Goal: Information Seeking & Learning: Check status

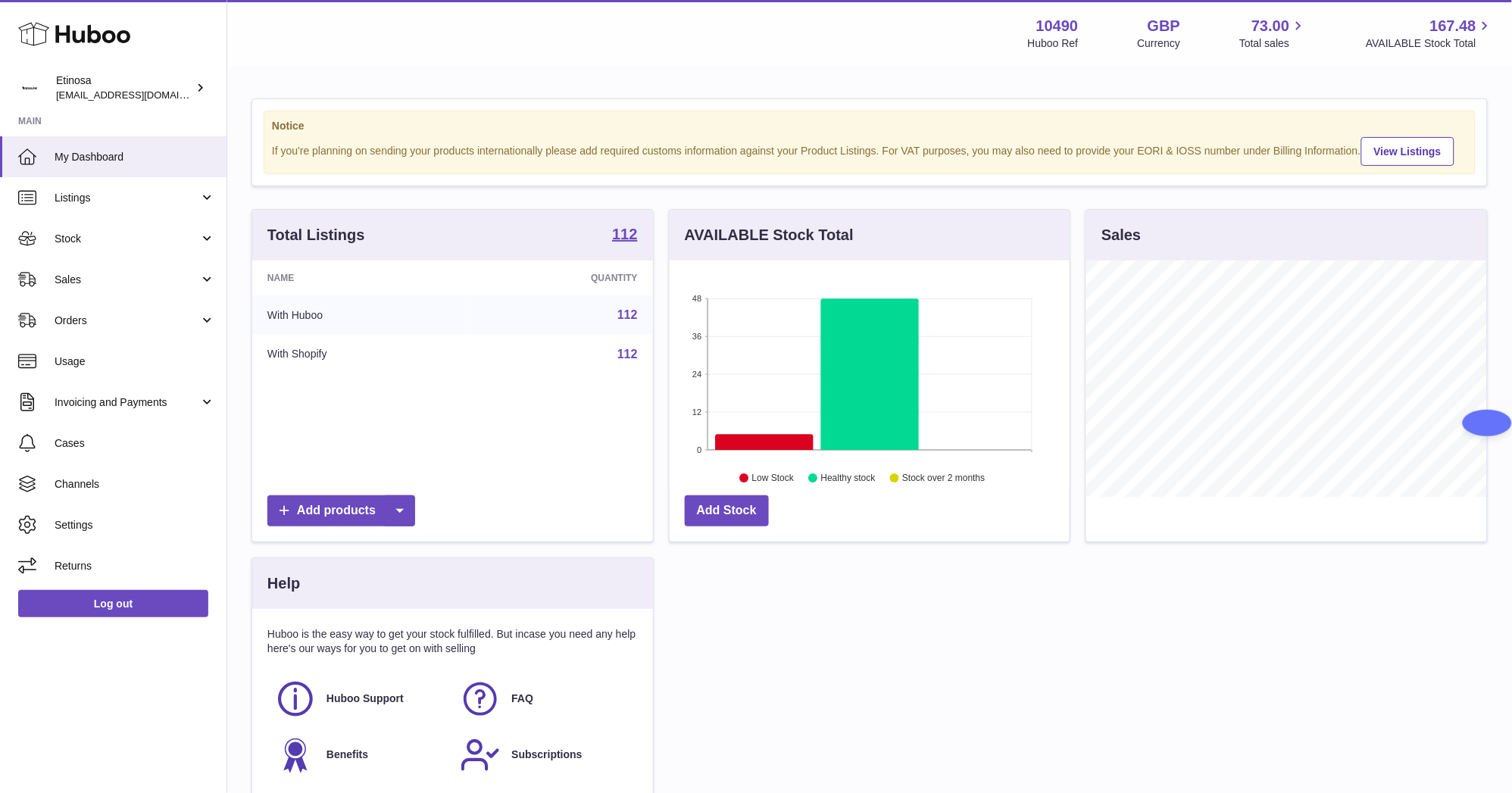
scroll to position [236, 401]
drag, startPoint x: 110, startPoint y: 368, endPoint x: 118, endPoint y: 363, distance: 9.4
click at [111, 368] on link "Usage" at bounding box center [113, 361] width 227 height 40
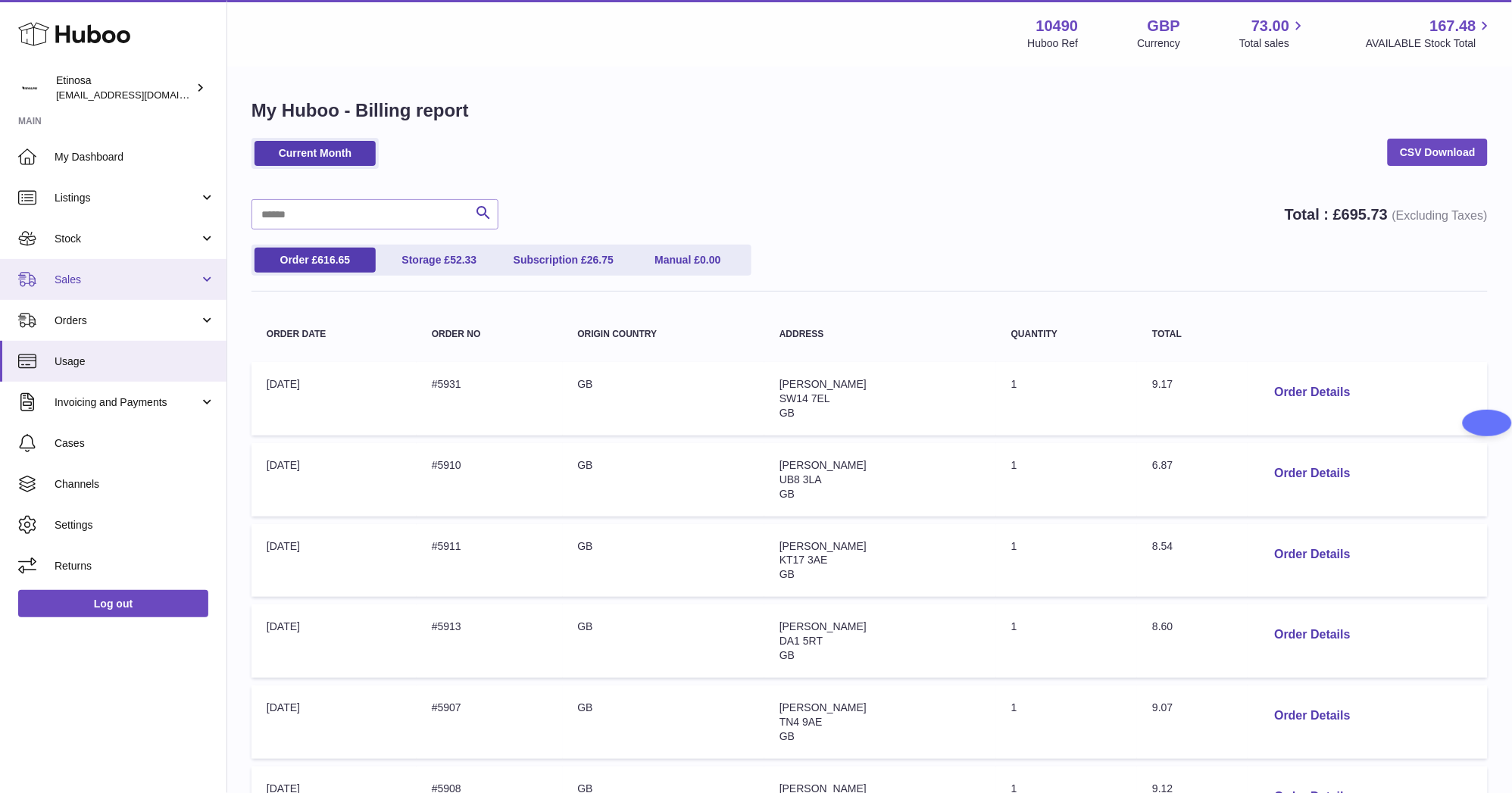
click at [99, 269] on link "Sales" at bounding box center [113, 279] width 227 height 40
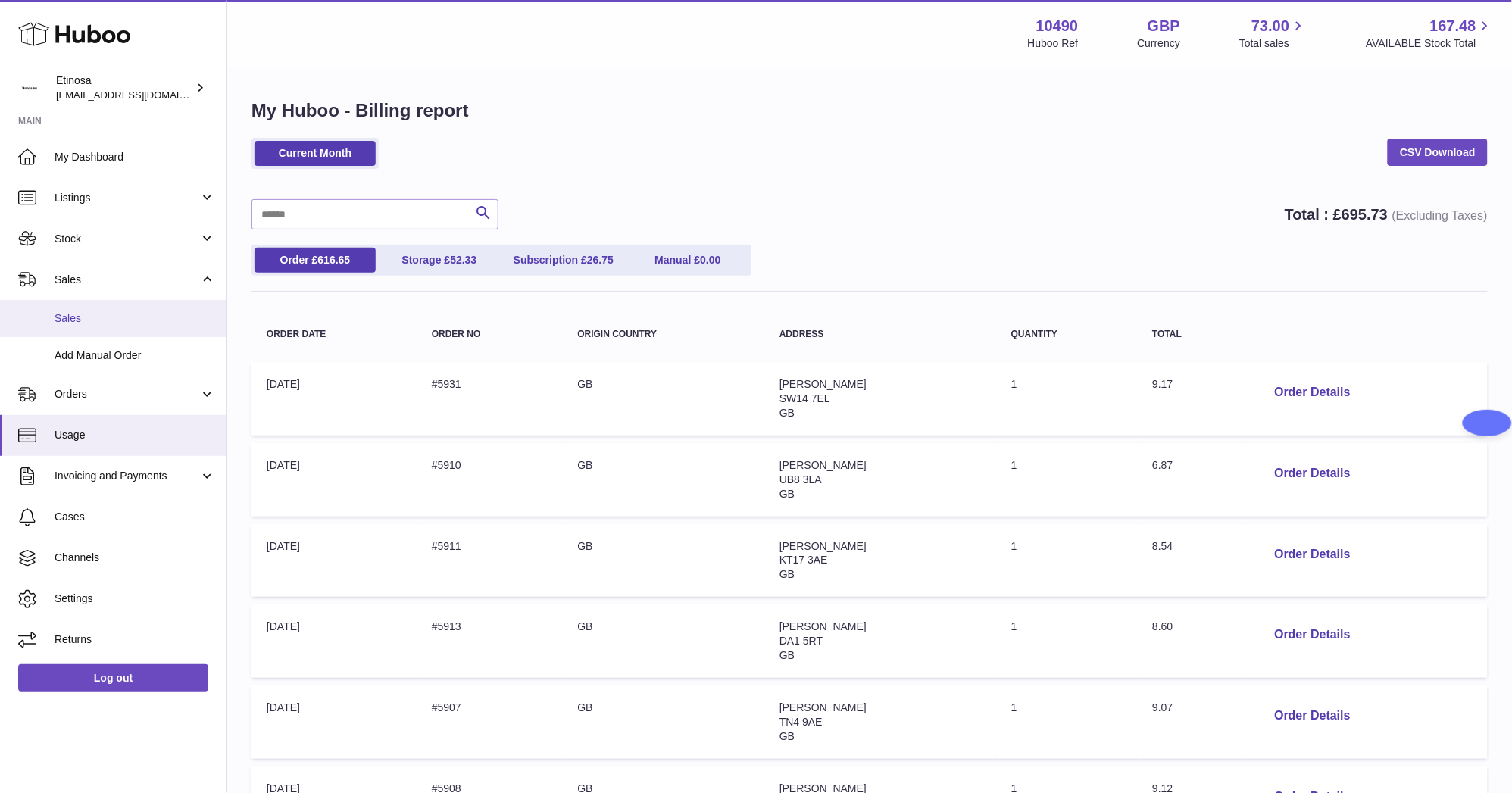
click at [94, 314] on span "Sales" at bounding box center [135, 318] width 161 height 14
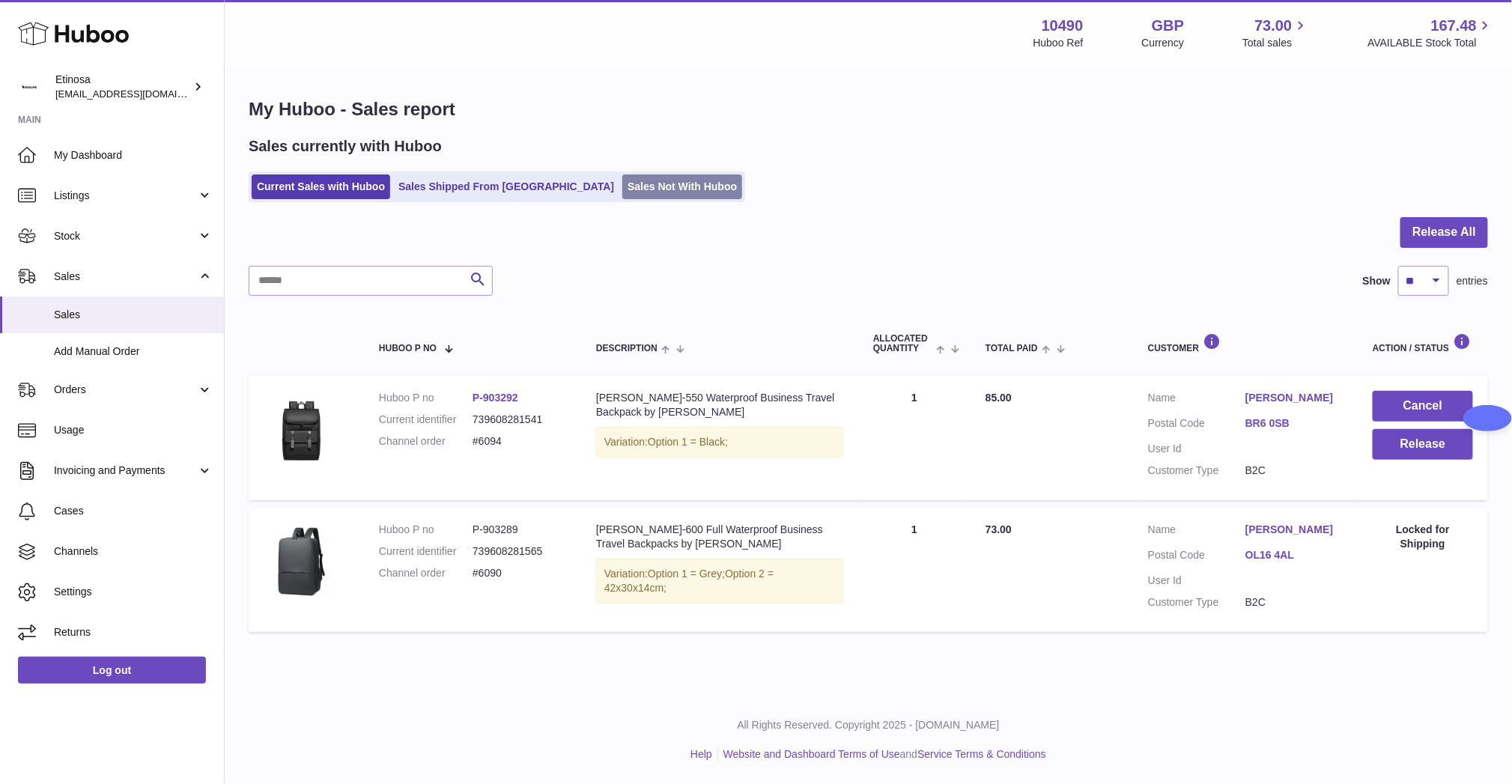
click at [622, 188] on link "Sales Not With Huboo" at bounding box center [682, 187] width 120 height 25
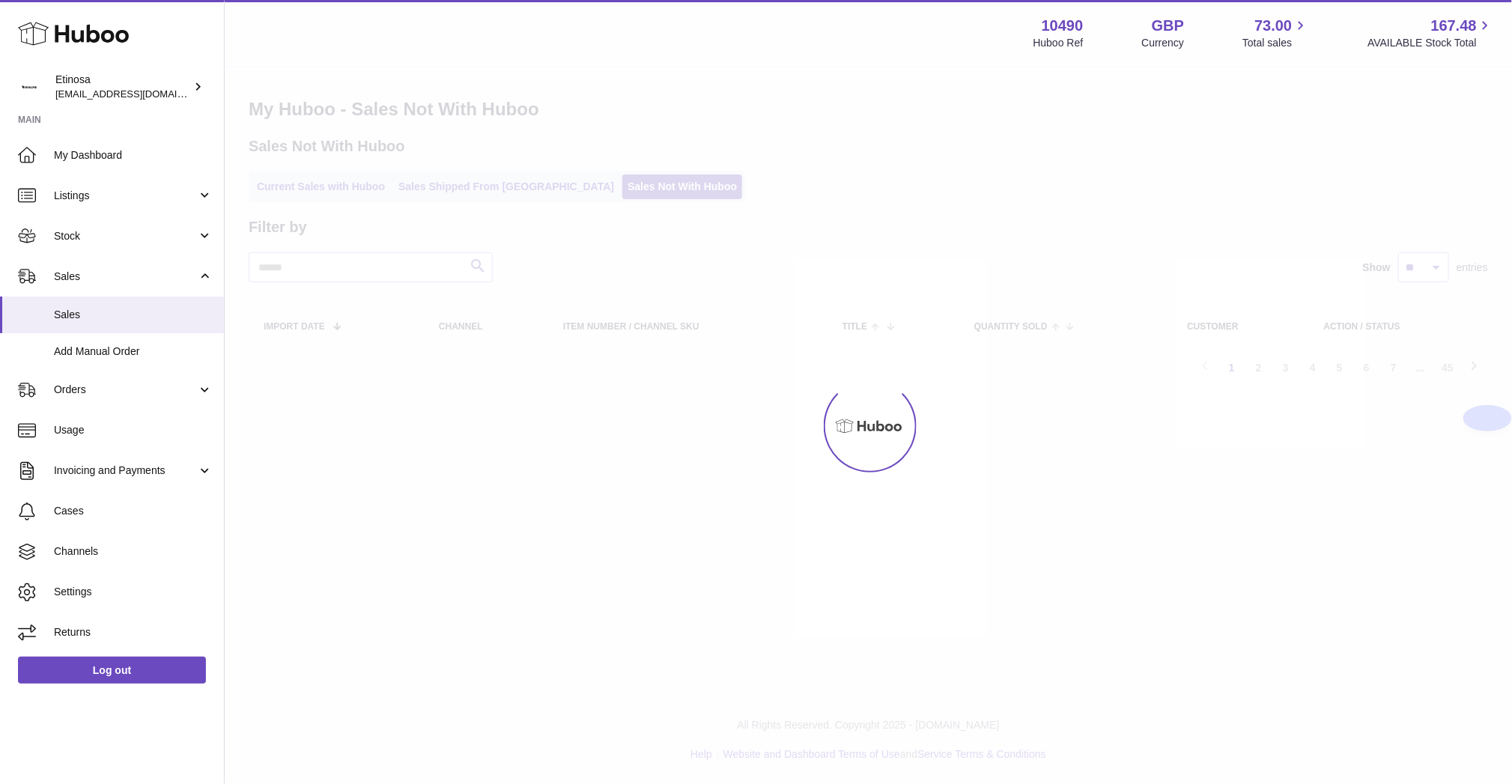
click at [473, 190] on div at bounding box center [868, 426] width 1287 height 716
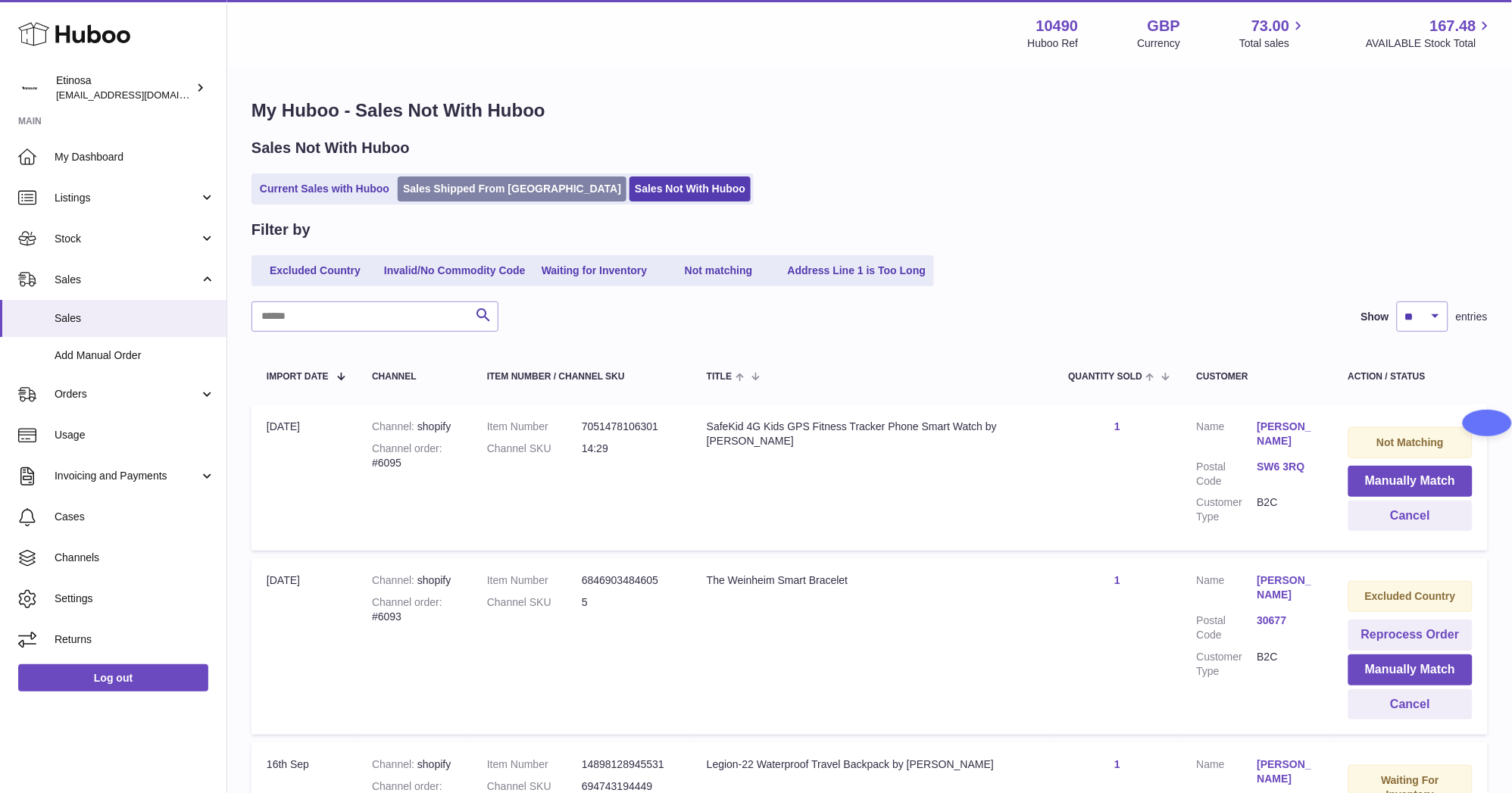
click at [478, 183] on link "Sales Shipped From [GEOGRAPHIC_DATA]" at bounding box center [511, 189] width 228 height 25
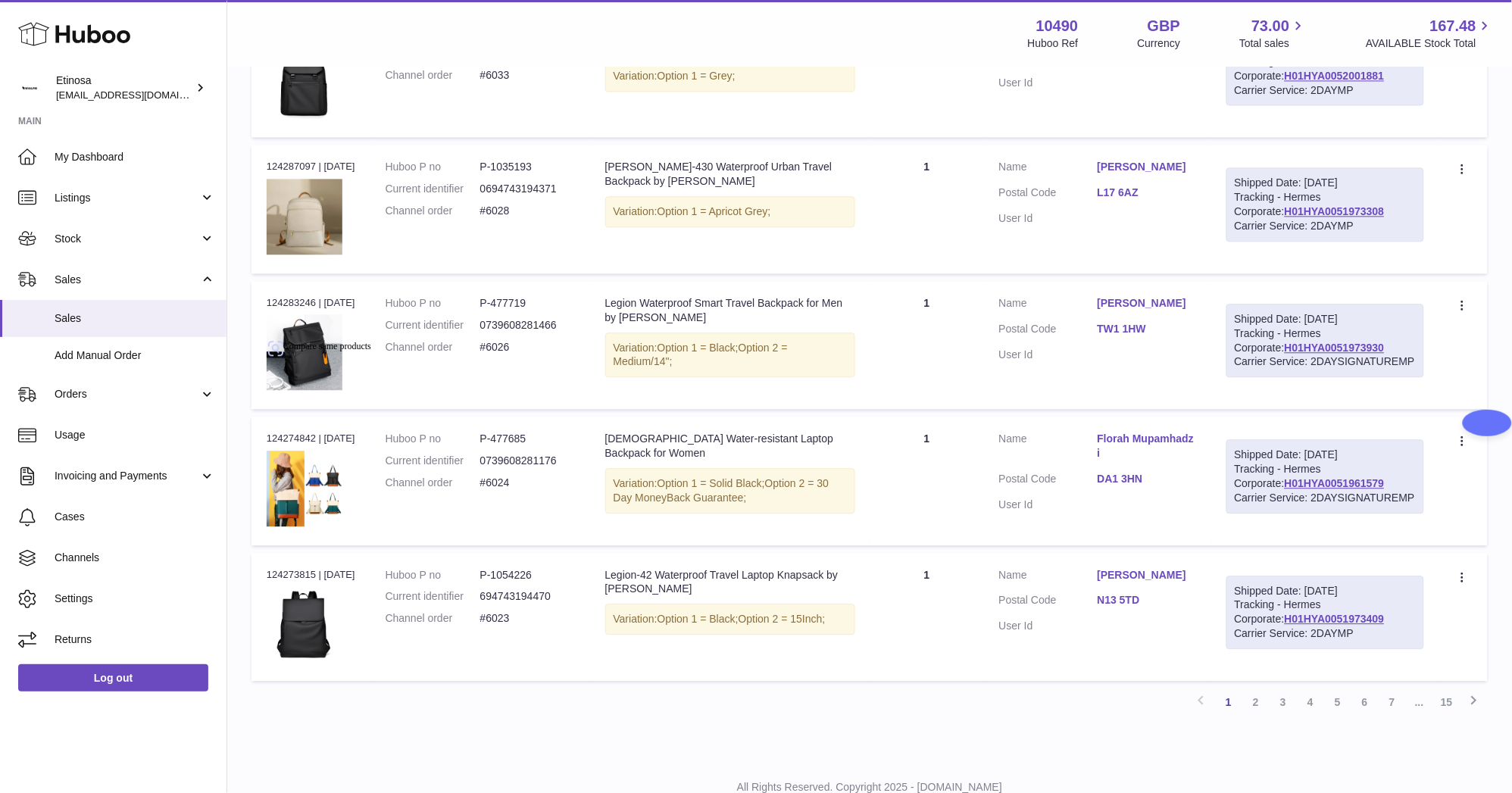
scroll to position [1117, 0]
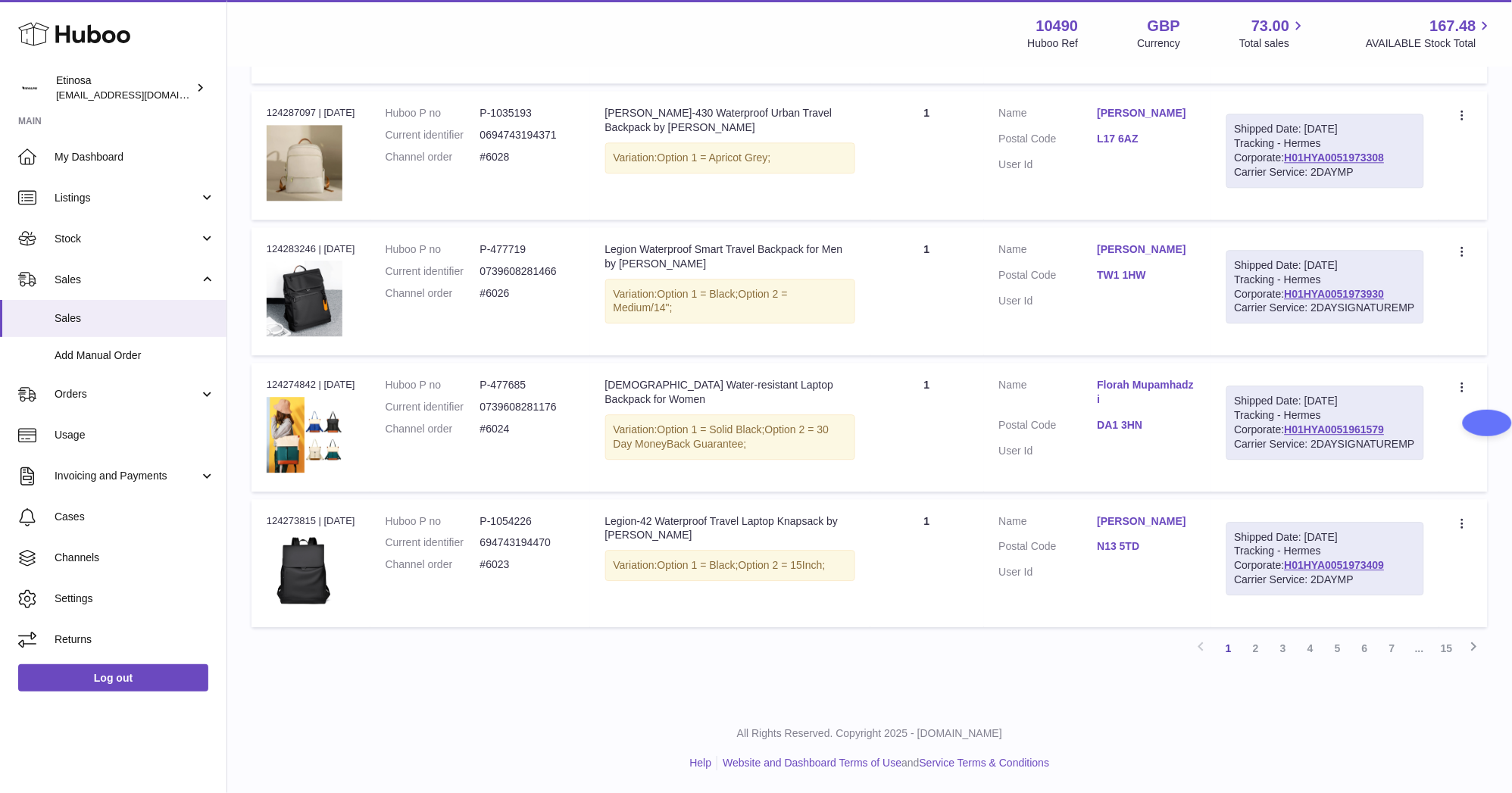
click at [1244, 643] on link "2" at bounding box center [1256, 648] width 27 height 27
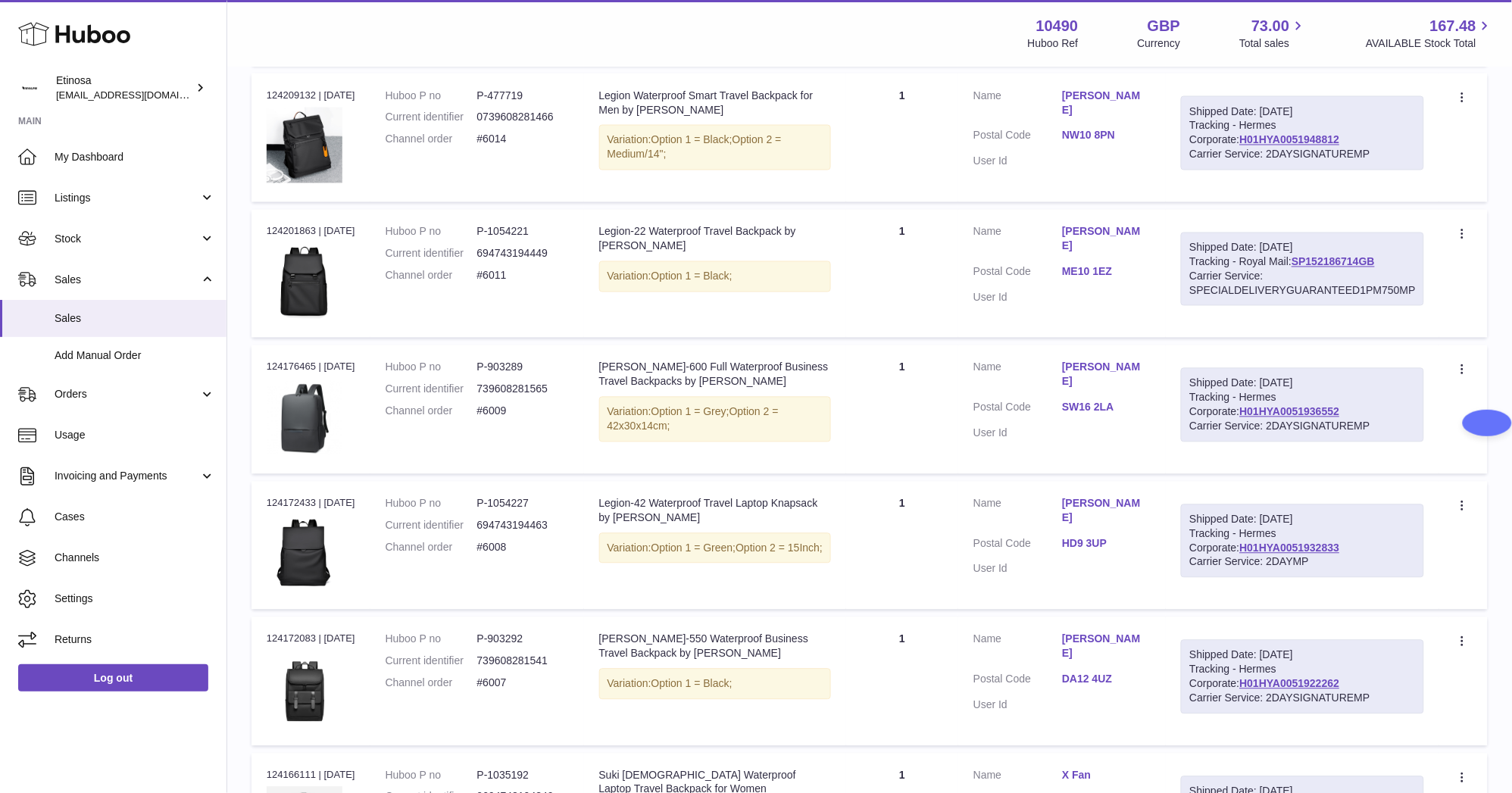
scroll to position [1074, 0]
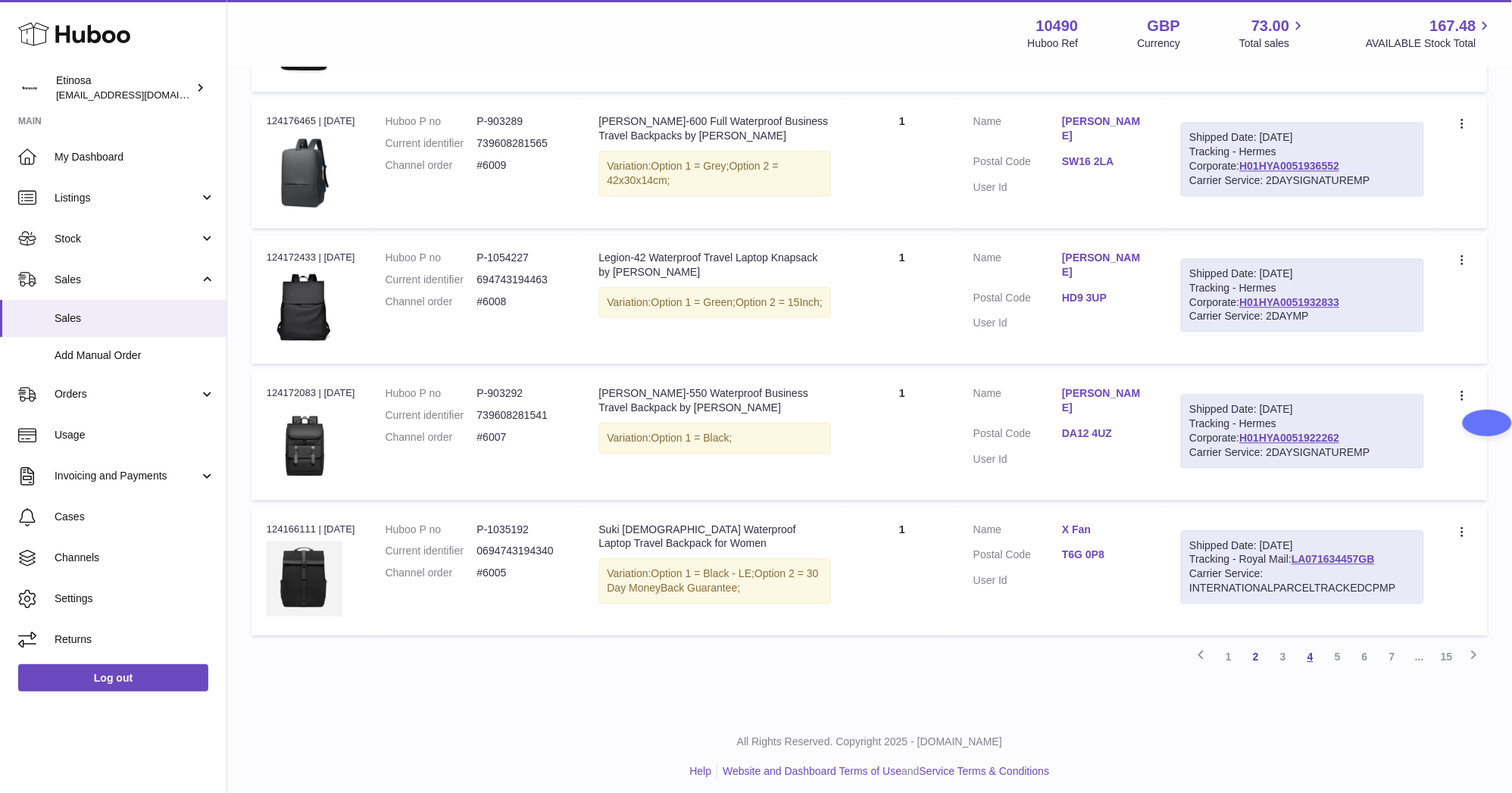
click at [1312, 655] on link "4" at bounding box center [1310, 656] width 27 height 27
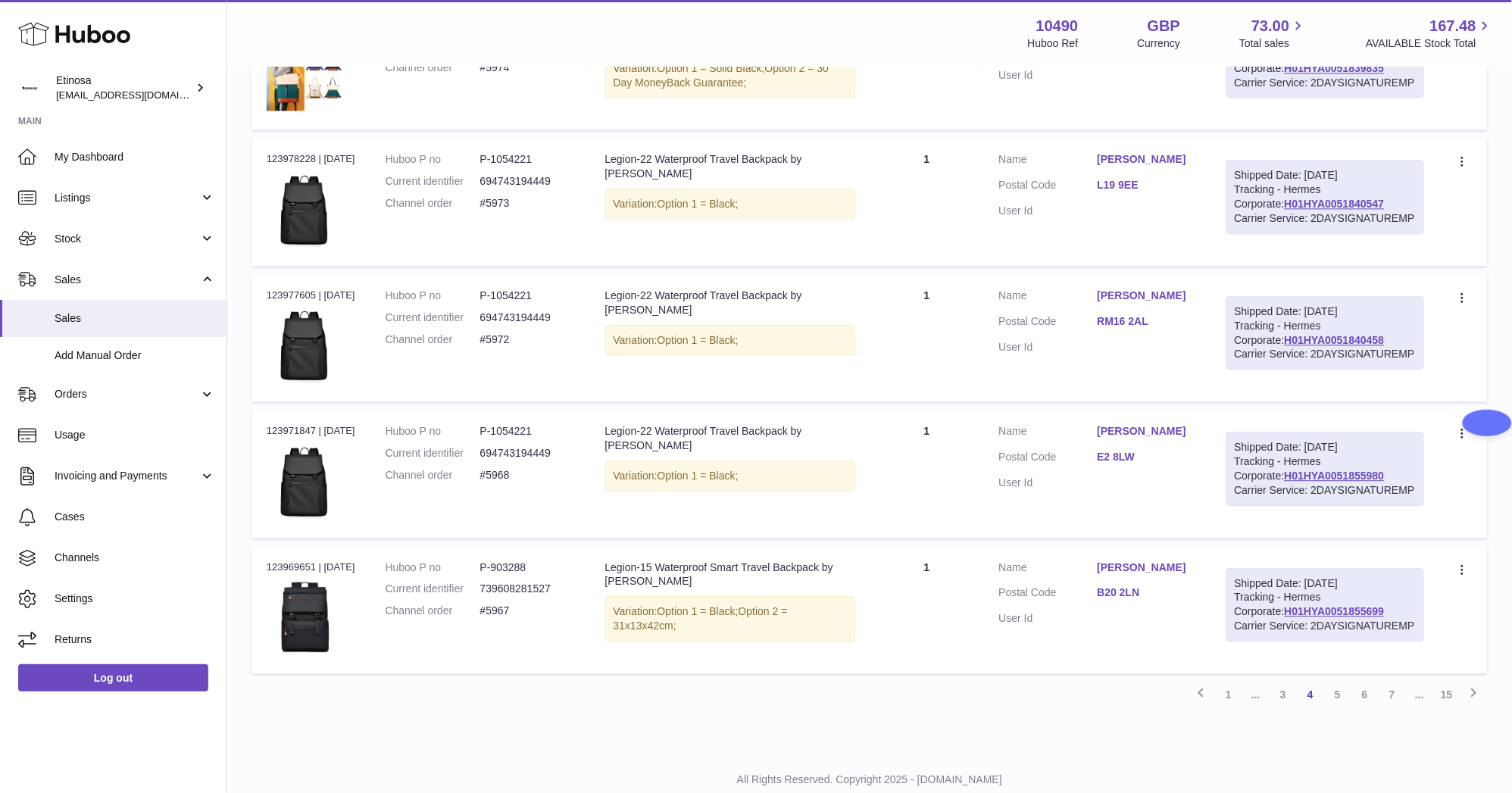
scroll to position [1128, 0]
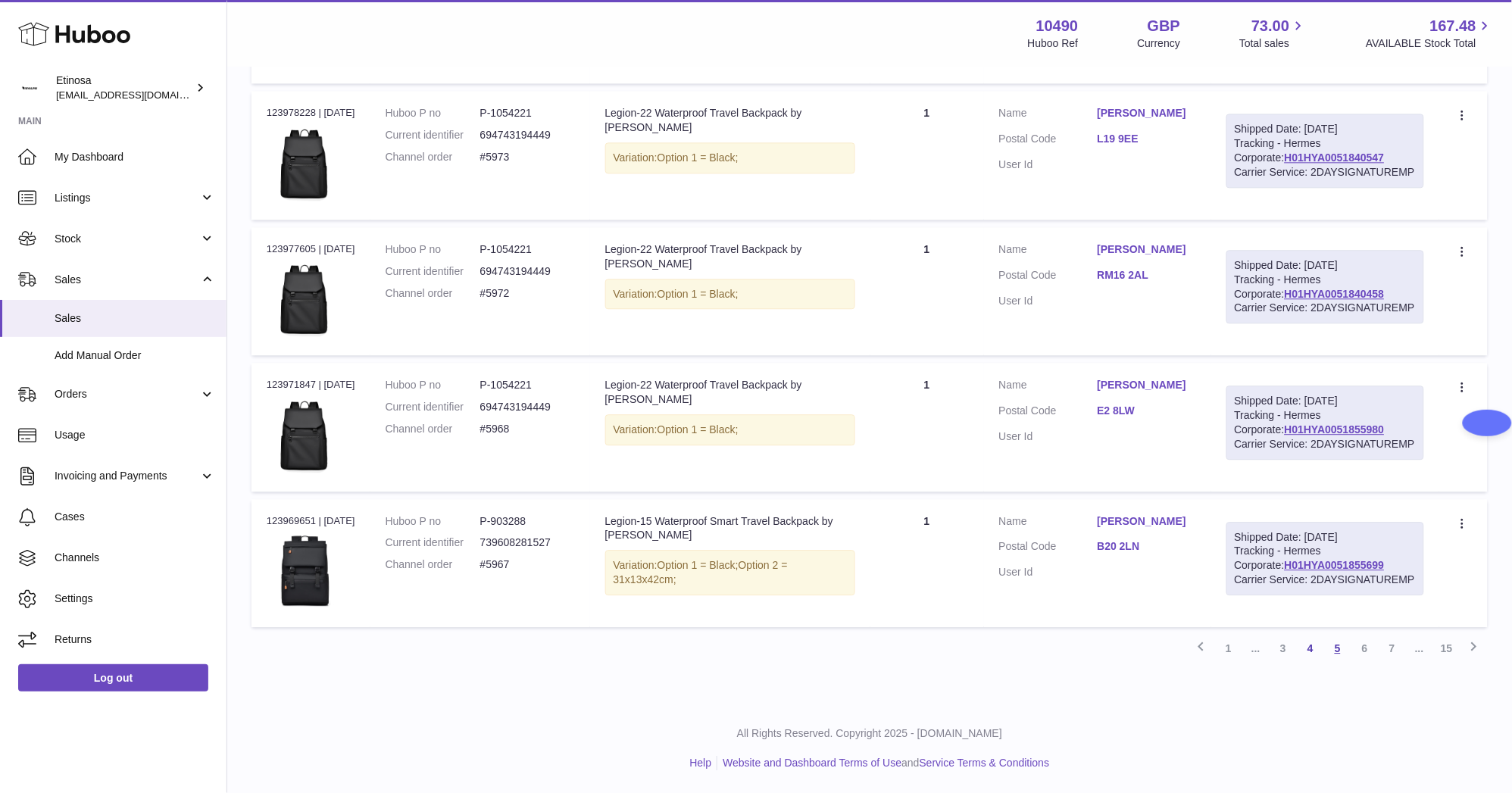
click at [1333, 654] on link "5" at bounding box center [1338, 648] width 27 height 27
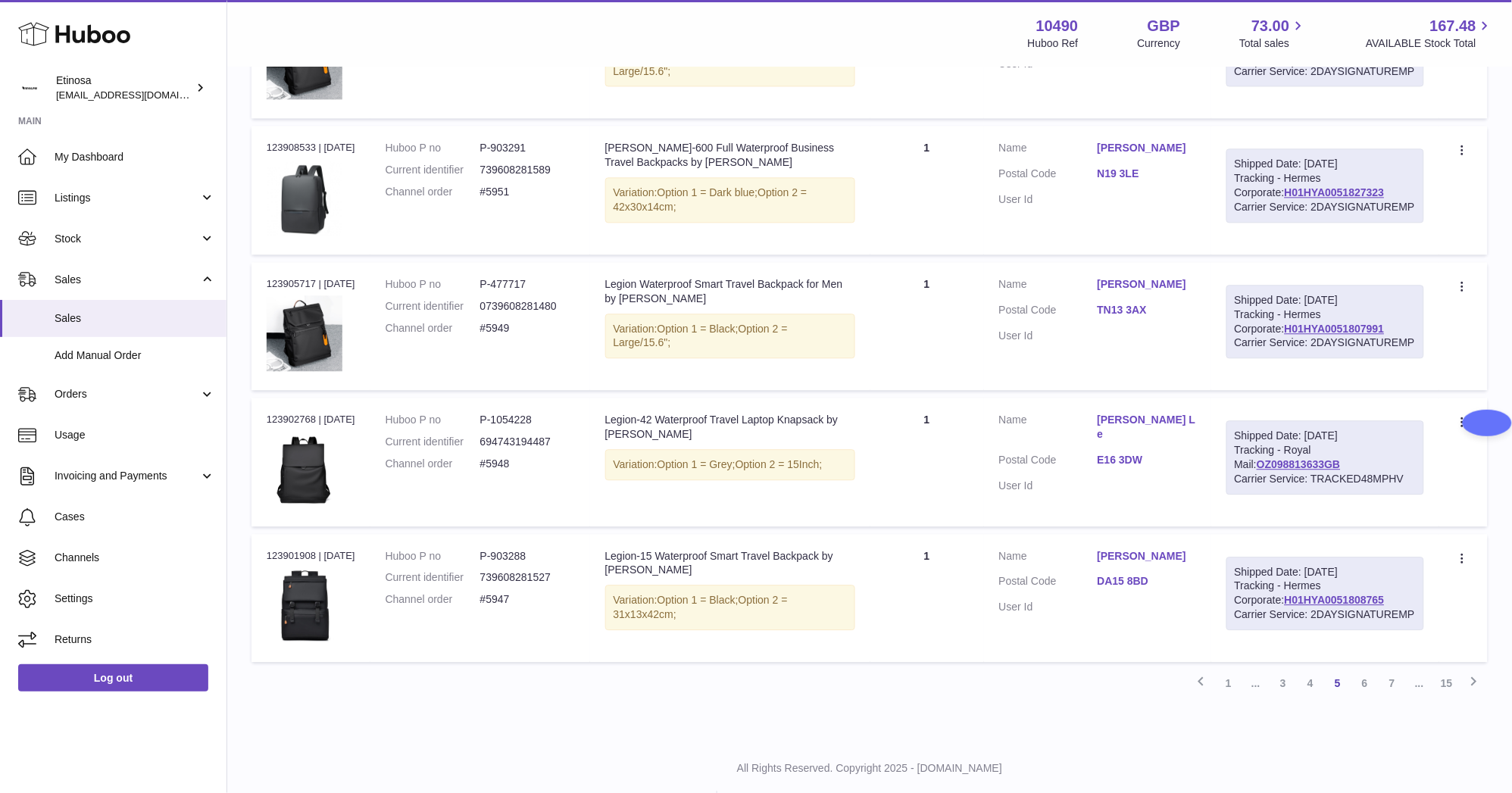
scroll to position [1128, 0]
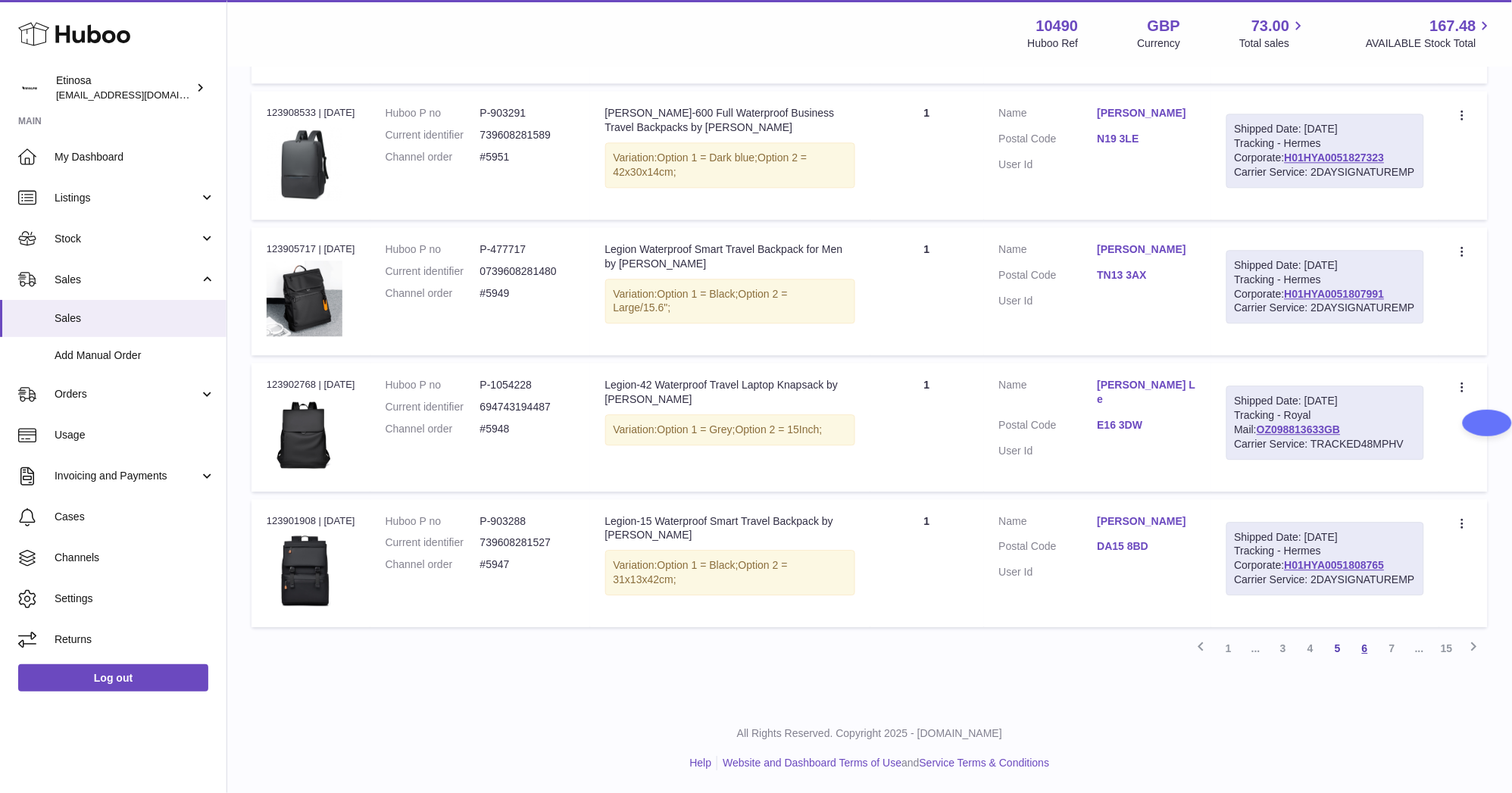
click at [1365, 645] on link "6" at bounding box center [1365, 648] width 27 height 27
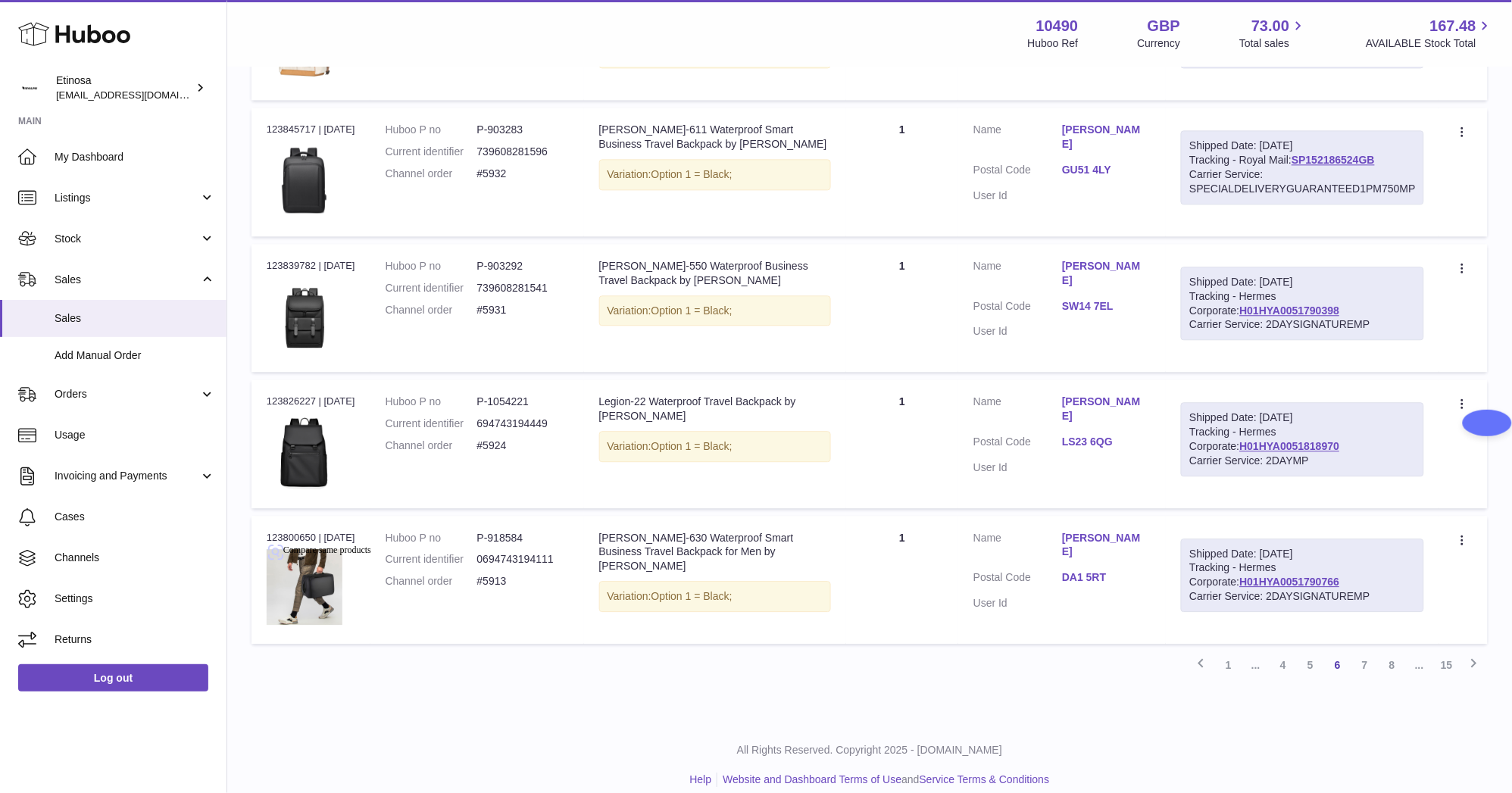
scroll to position [1074, 0]
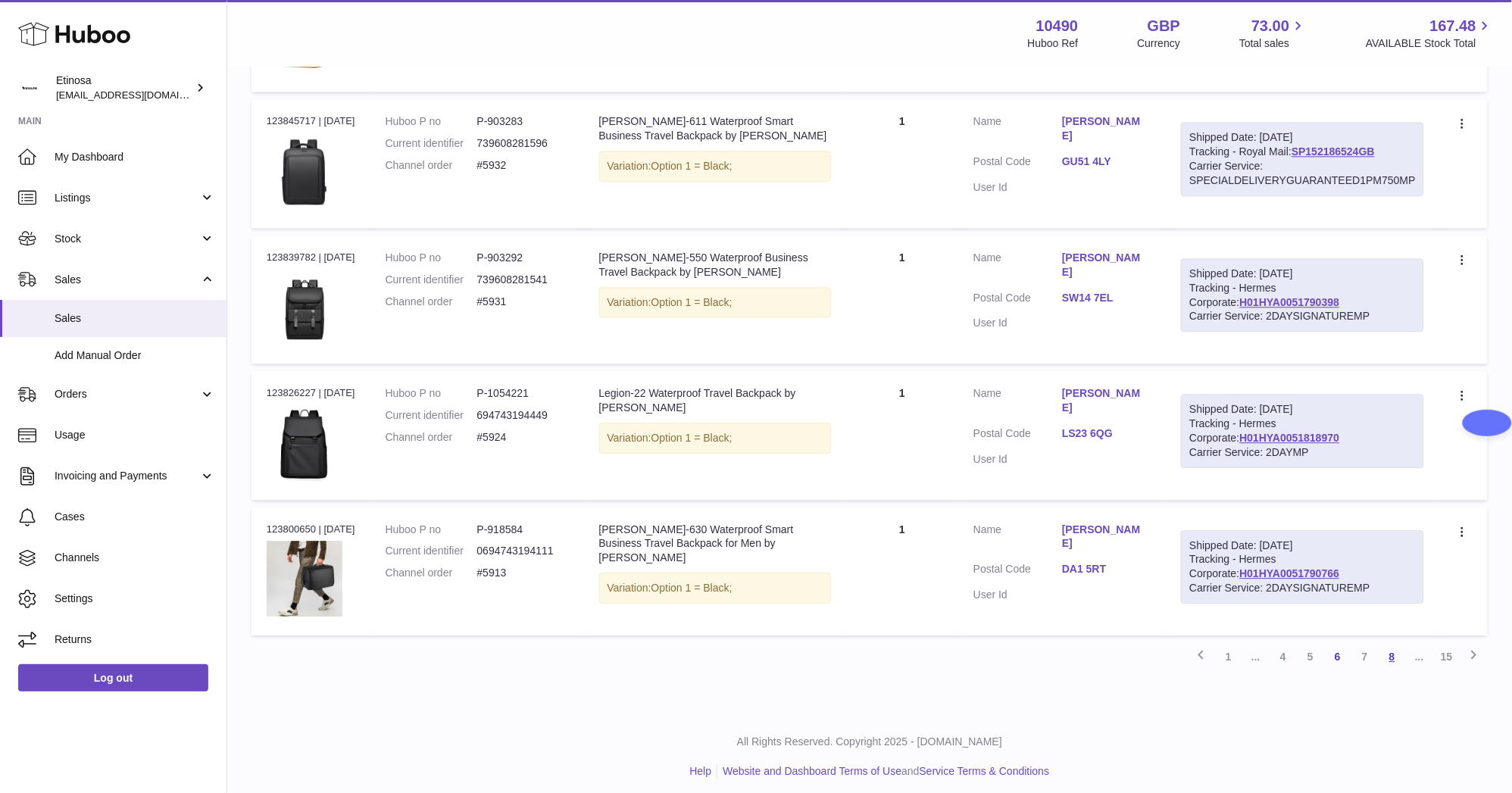
click at [1387, 649] on link "8" at bounding box center [1392, 656] width 27 height 27
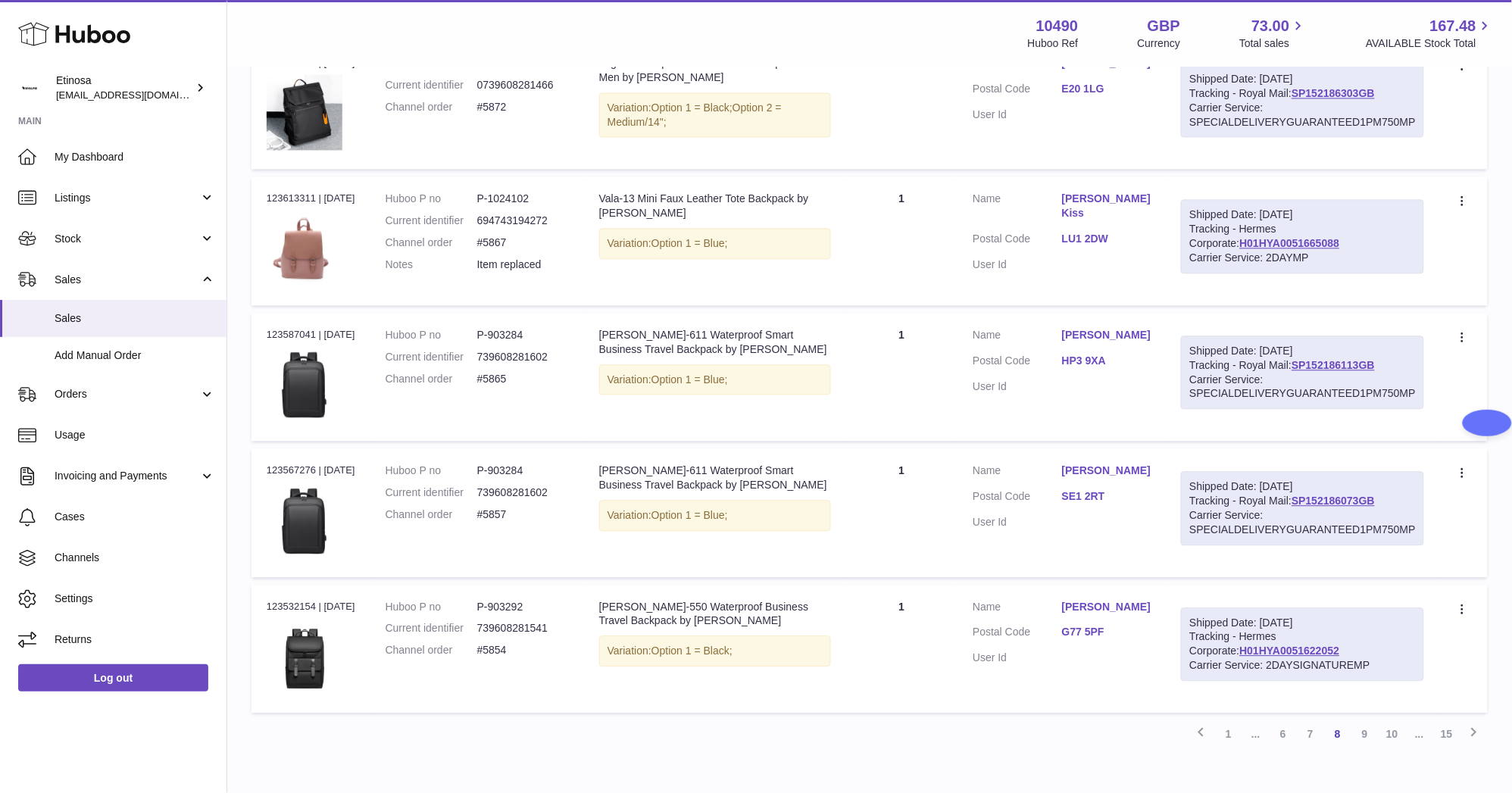
scroll to position [1074, 0]
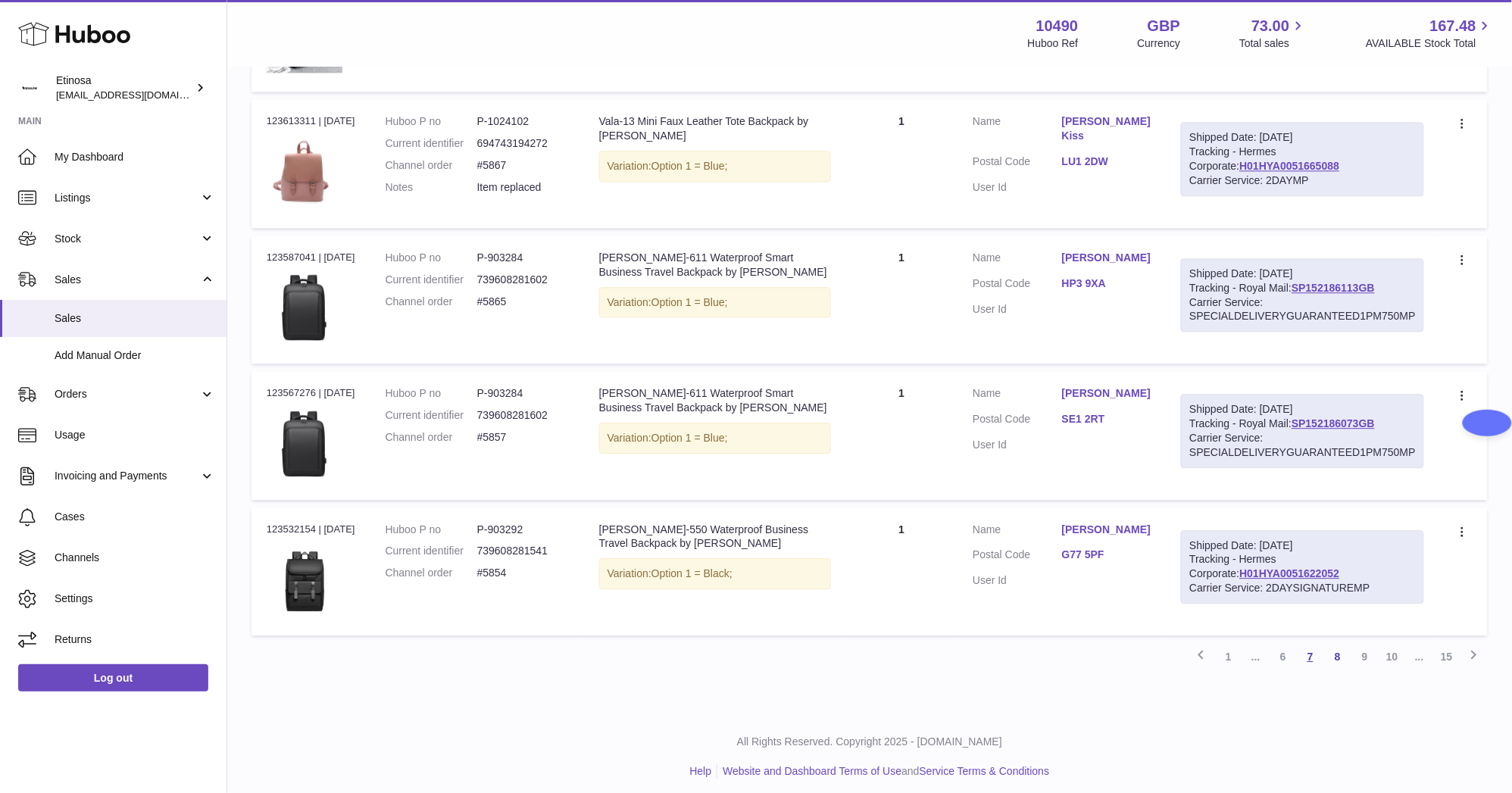
click at [1311, 650] on link "7" at bounding box center [1310, 656] width 27 height 27
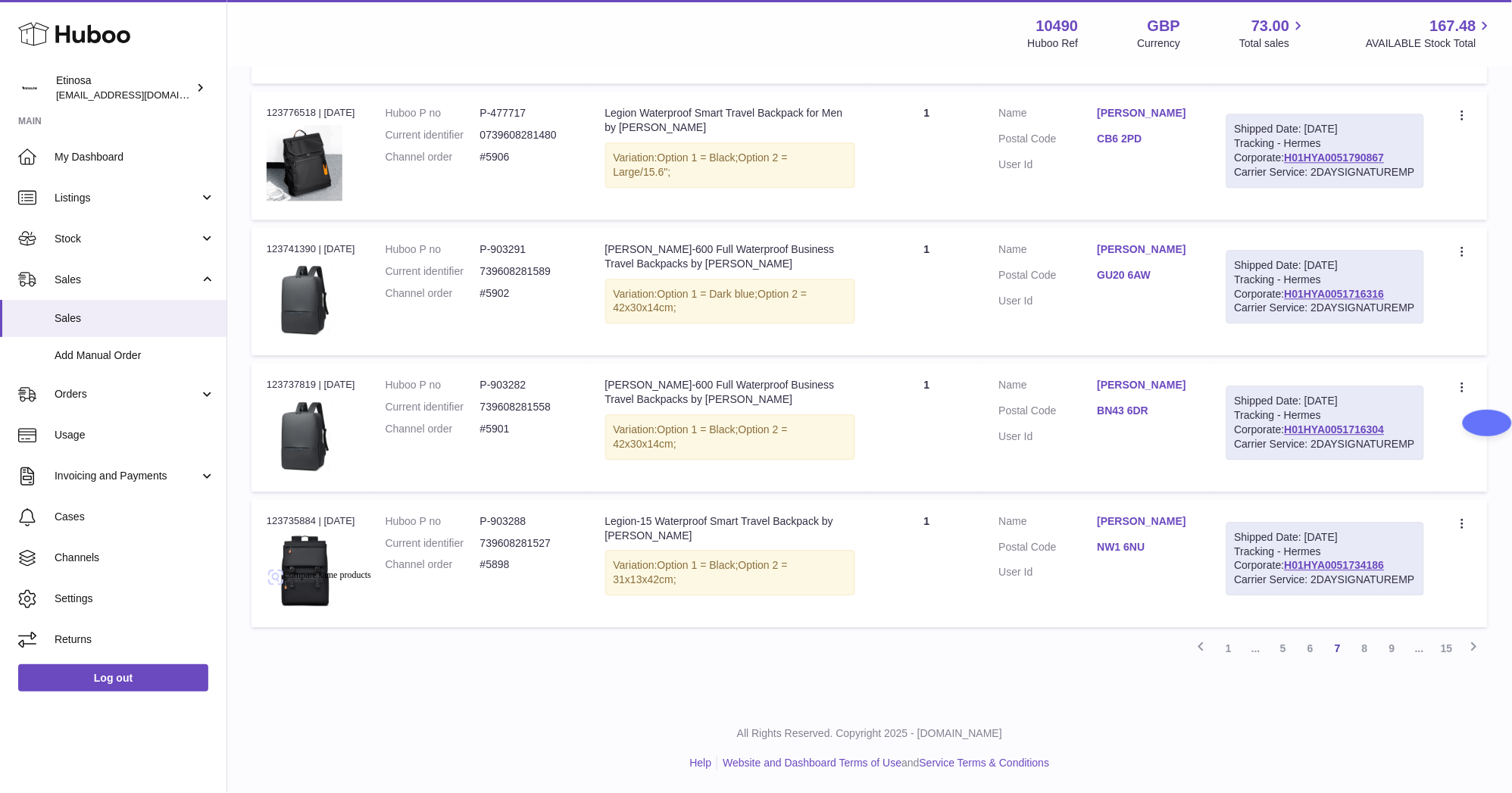
scroll to position [1128, 0]
click at [1315, 647] on link "6" at bounding box center [1310, 648] width 27 height 27
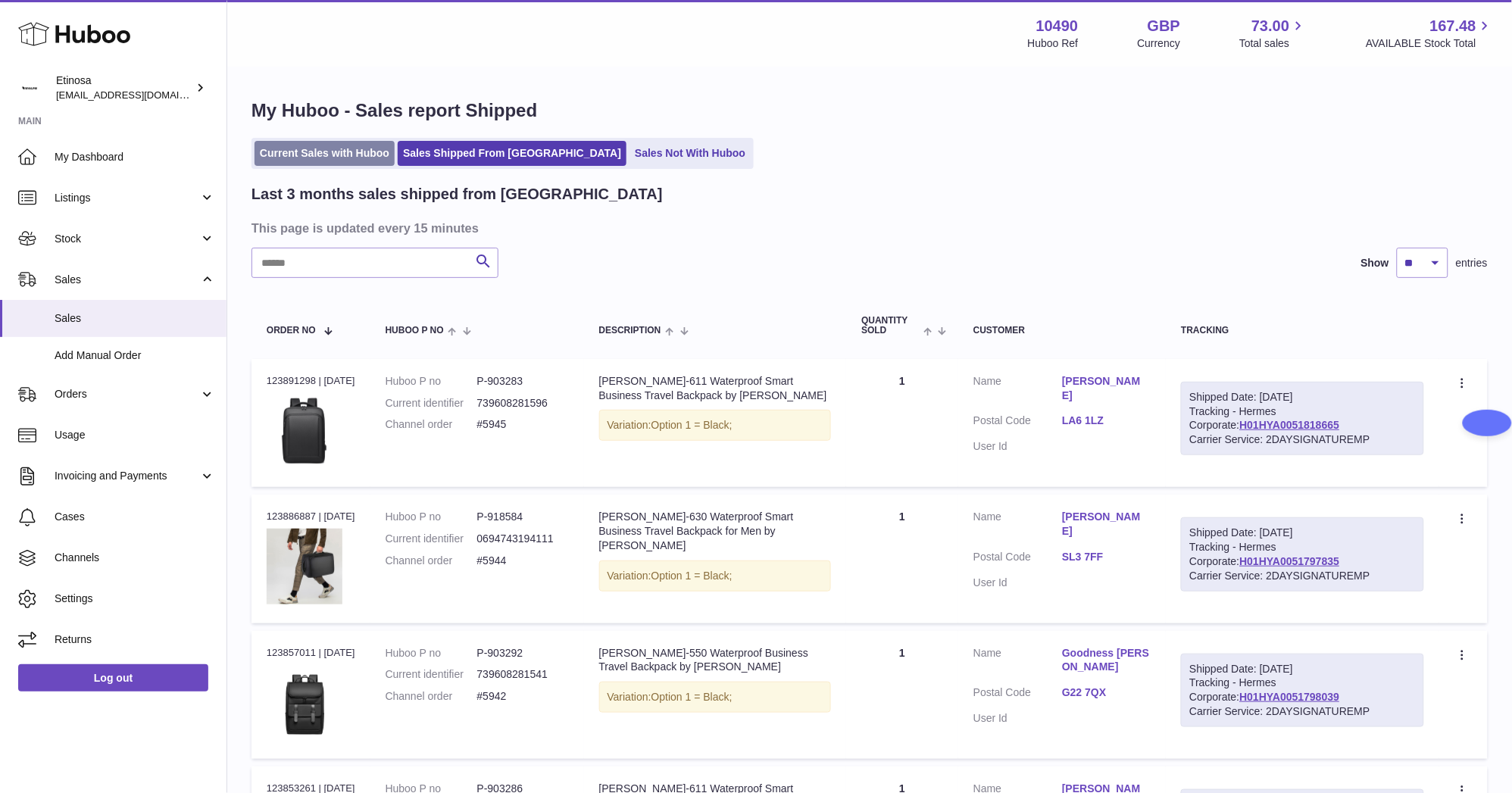
click at [288, 156] on link "Current Sales with Huboo" at bounding box center [325, 154] width 140 height 25
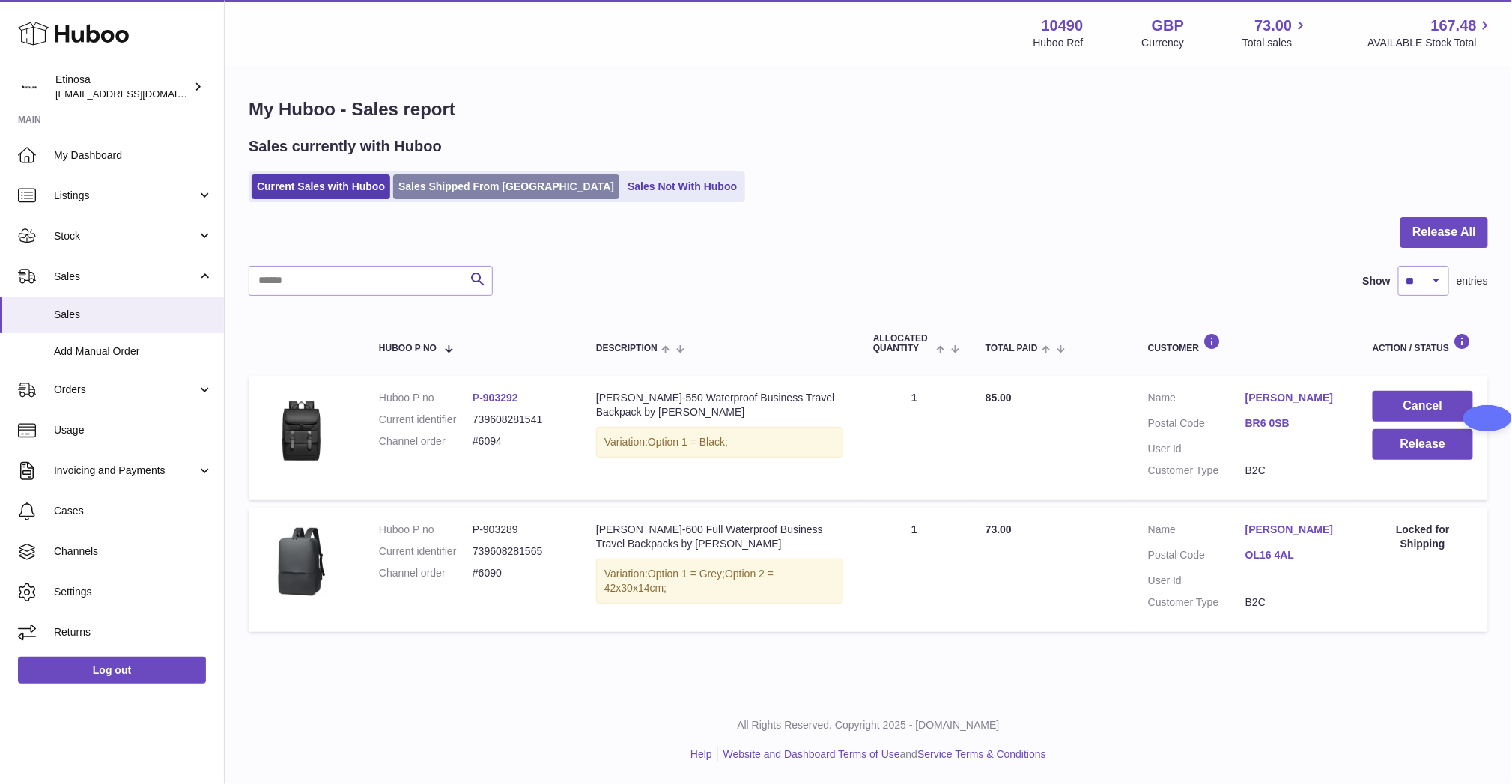
click at [493, 190] on link "Sales Shipped From [GEOGRAPHIC_DATA]" at bounding box center [506, 187] width 226 height 25
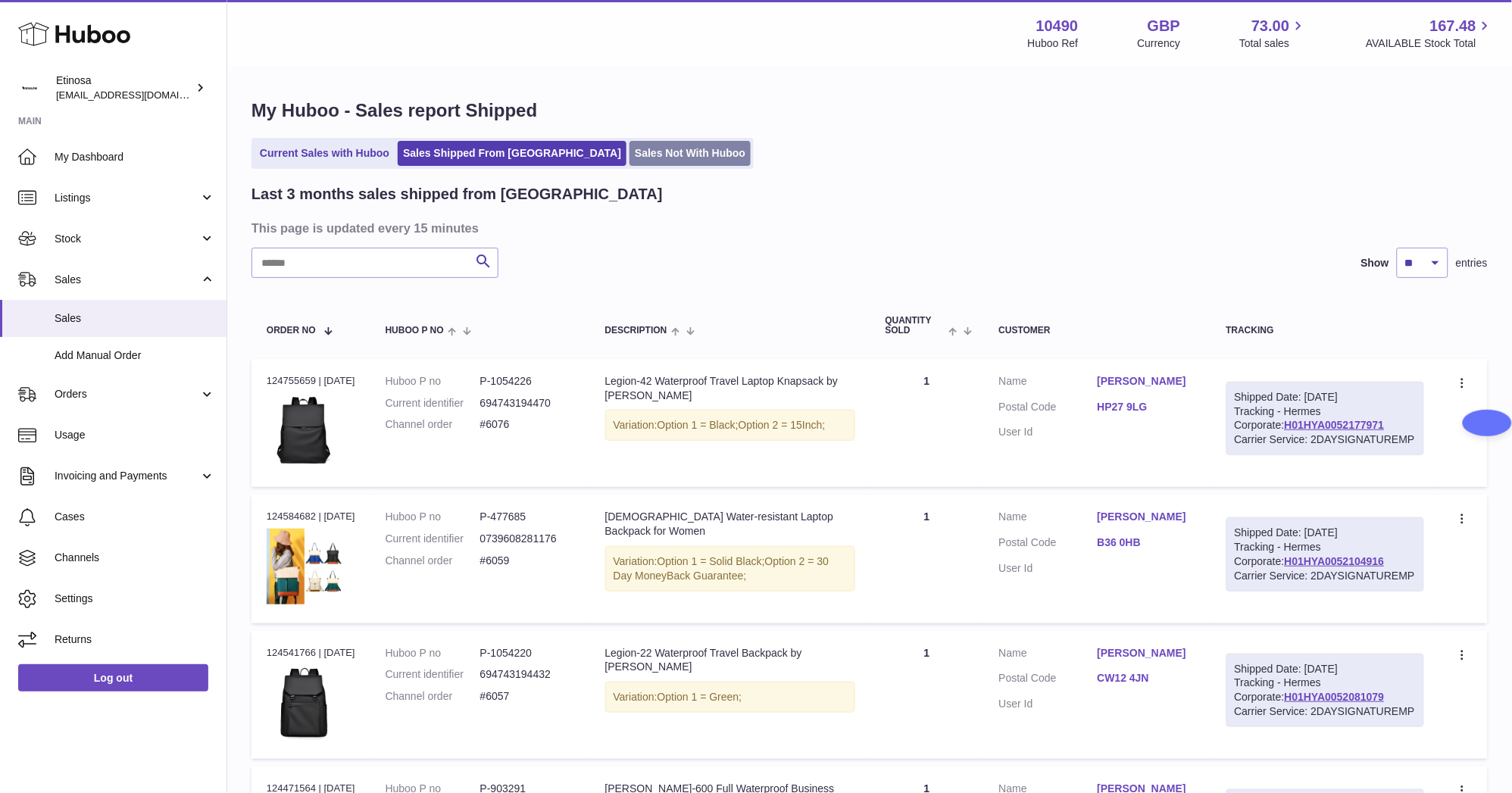
click at [629, 155] on link "Sales Not With Huboo" at bounding box center [689, 154] width 121 height 25
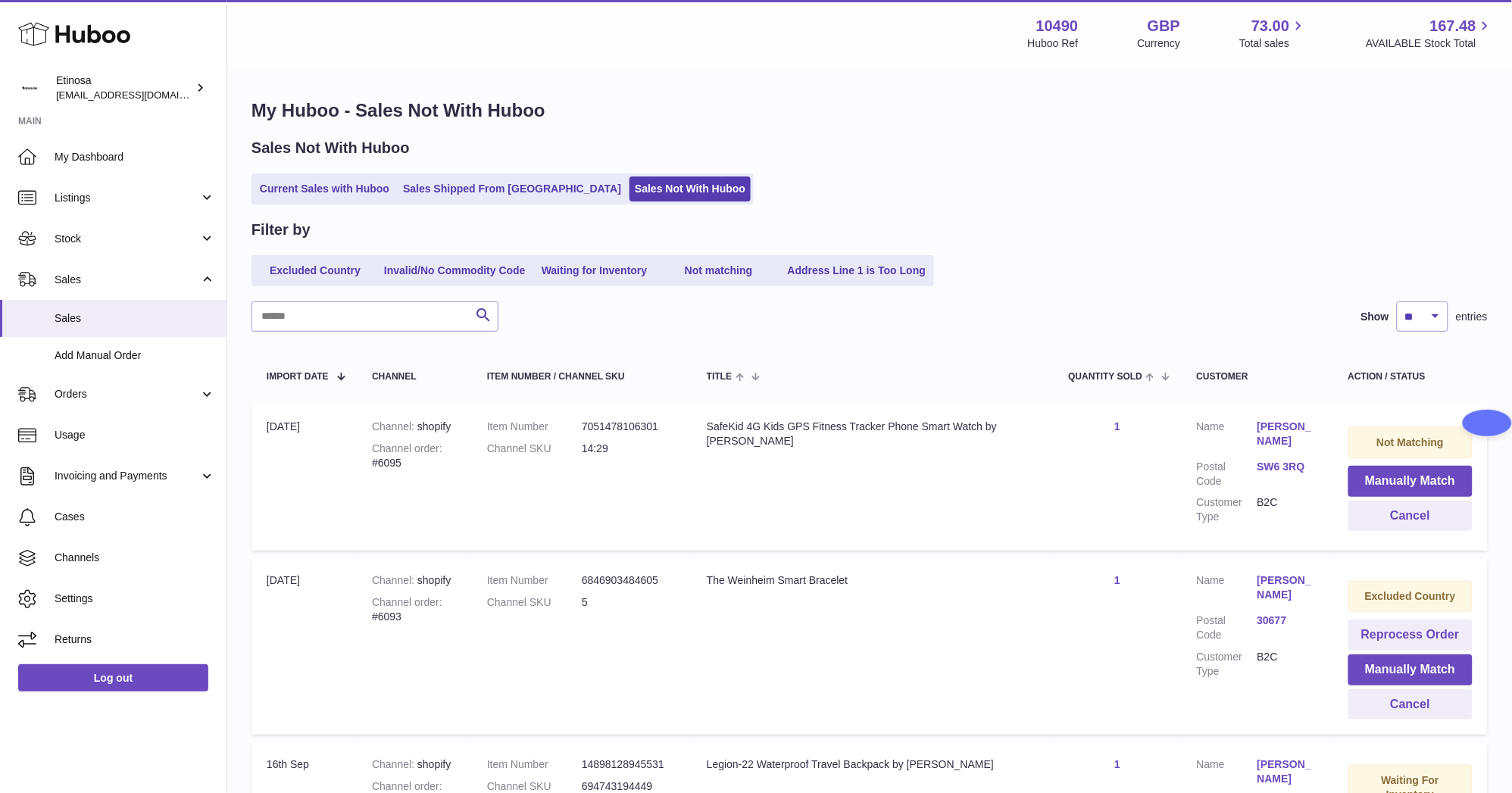
click at [494, 171] on div "Sales Not With Huboo Current Sales with Huboo Sales Shipped From [GEOGRAPHIC_DA…" at bounding box center [869, 171] width 1236 height 67
click at [497, 186] on link "Sales Shipped From [GEOGRAPHIC_DATA]" at bounding box center [511, 189] width 228 height 25
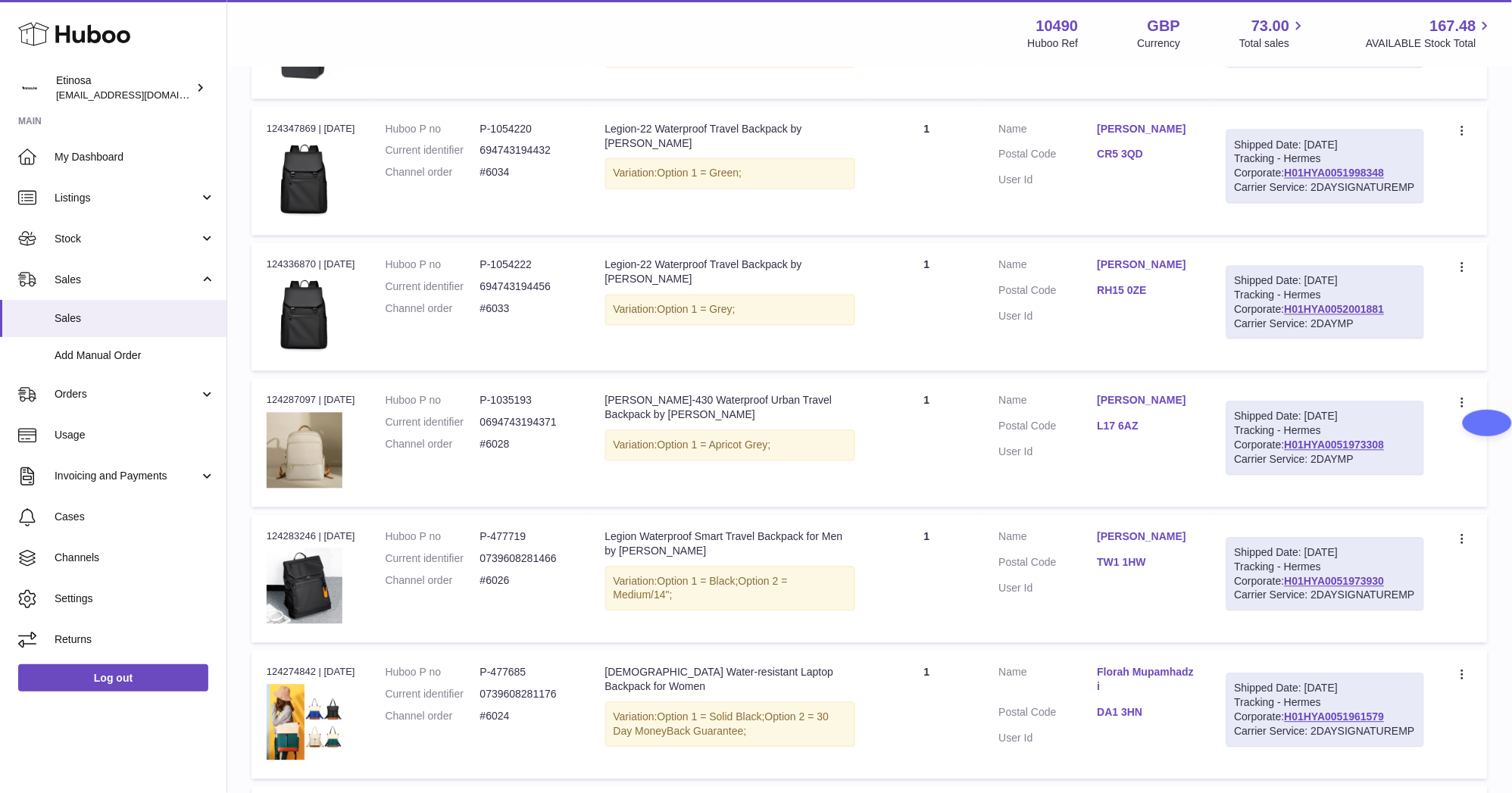
scroll to position [1117, 0]
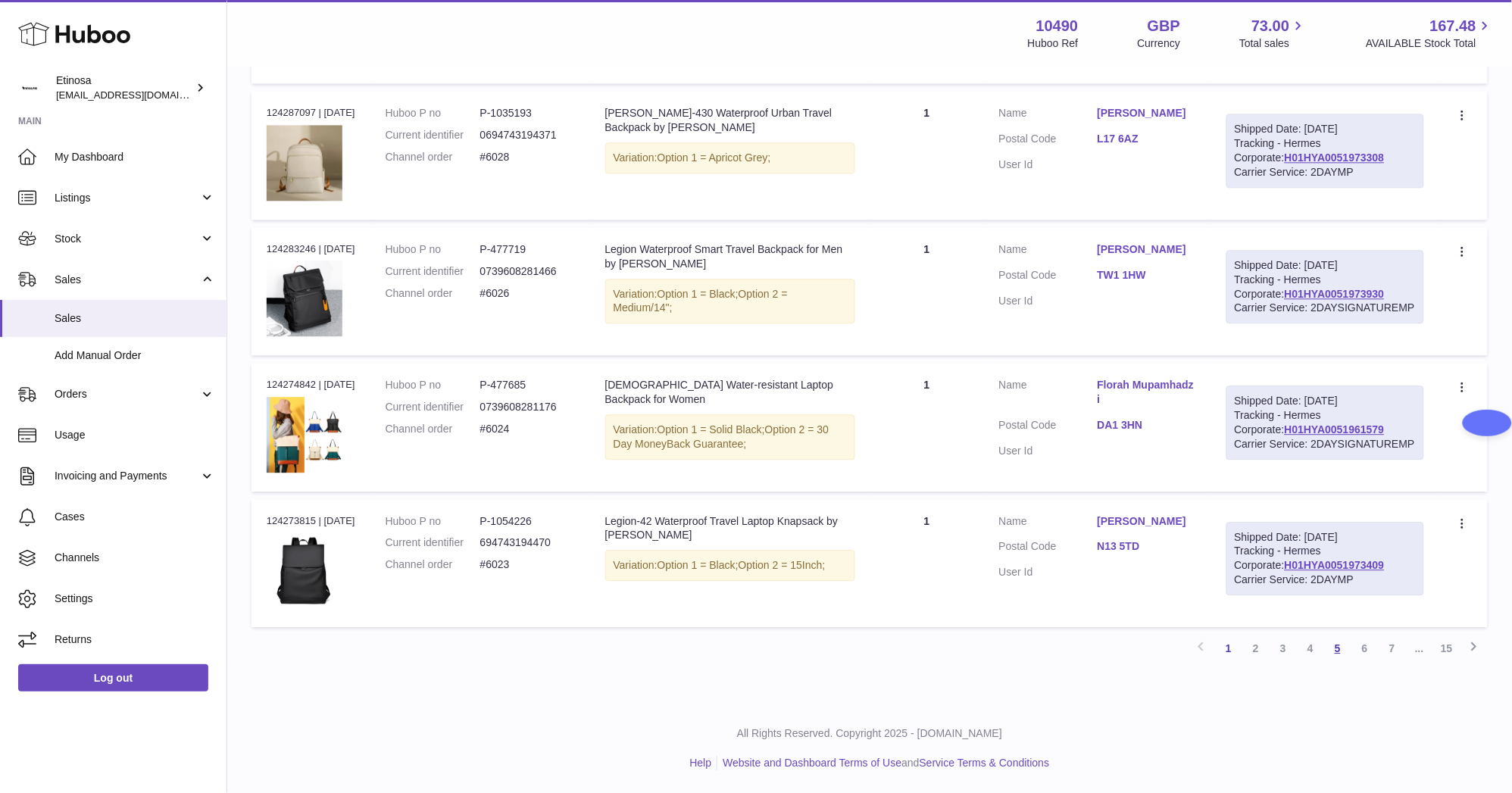
click at [1347, 650] on link "5" at bounding box center [1338, 648] width 27 height 27
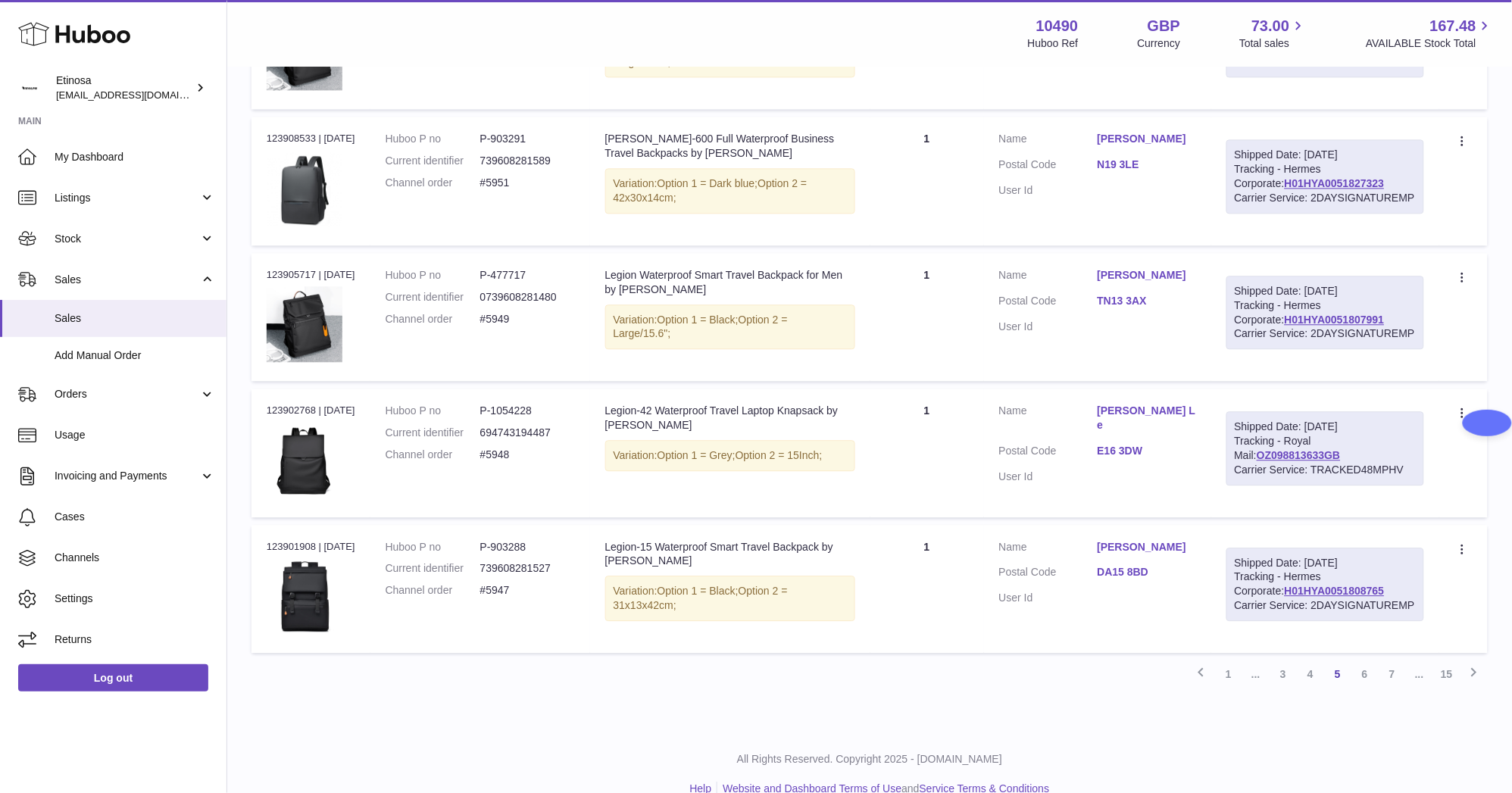
scroll to position [1128, 0]
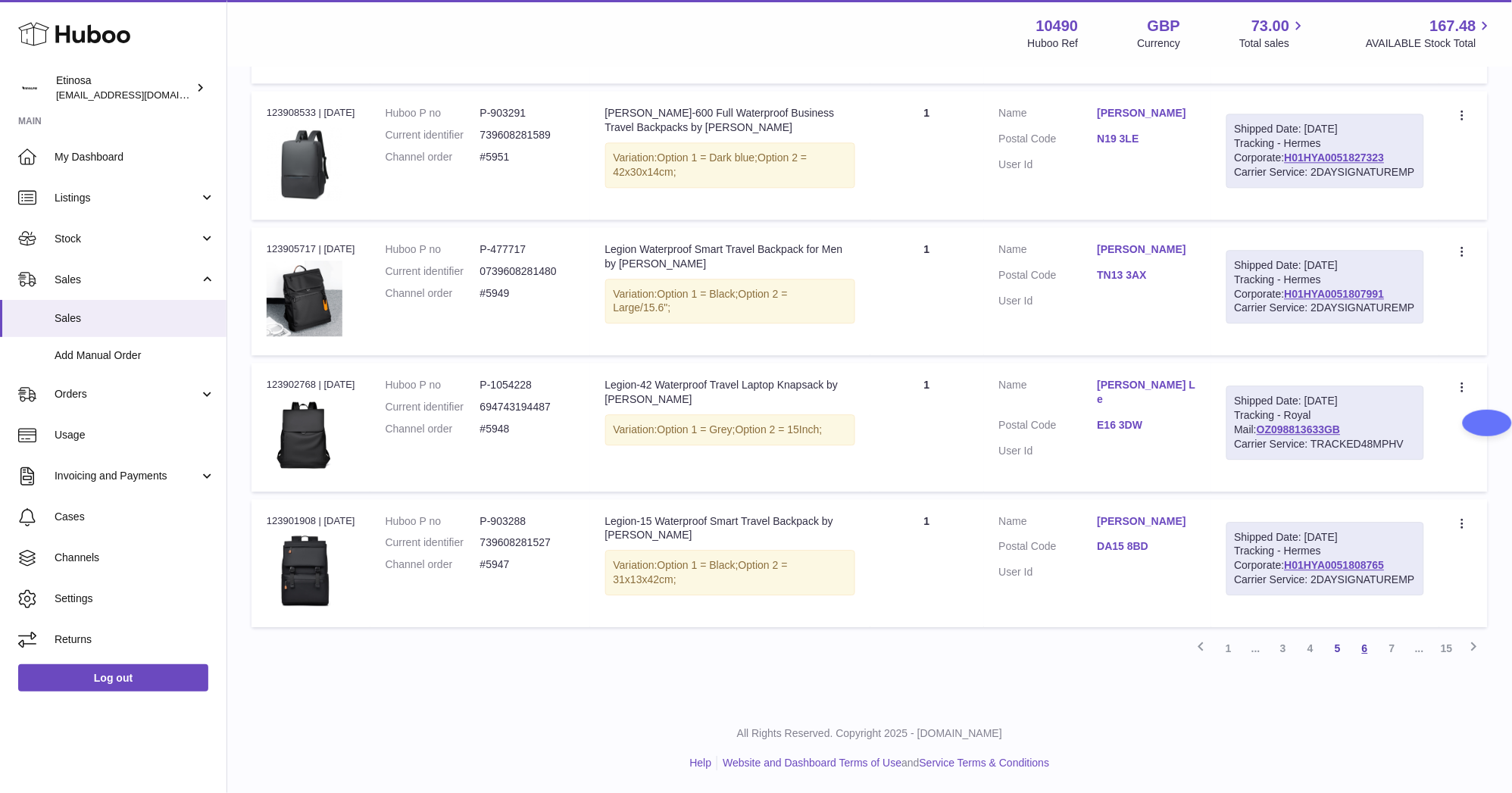
click at [1359, 655] on link "6" at bounding box center [1365, 648] width 27 height 27
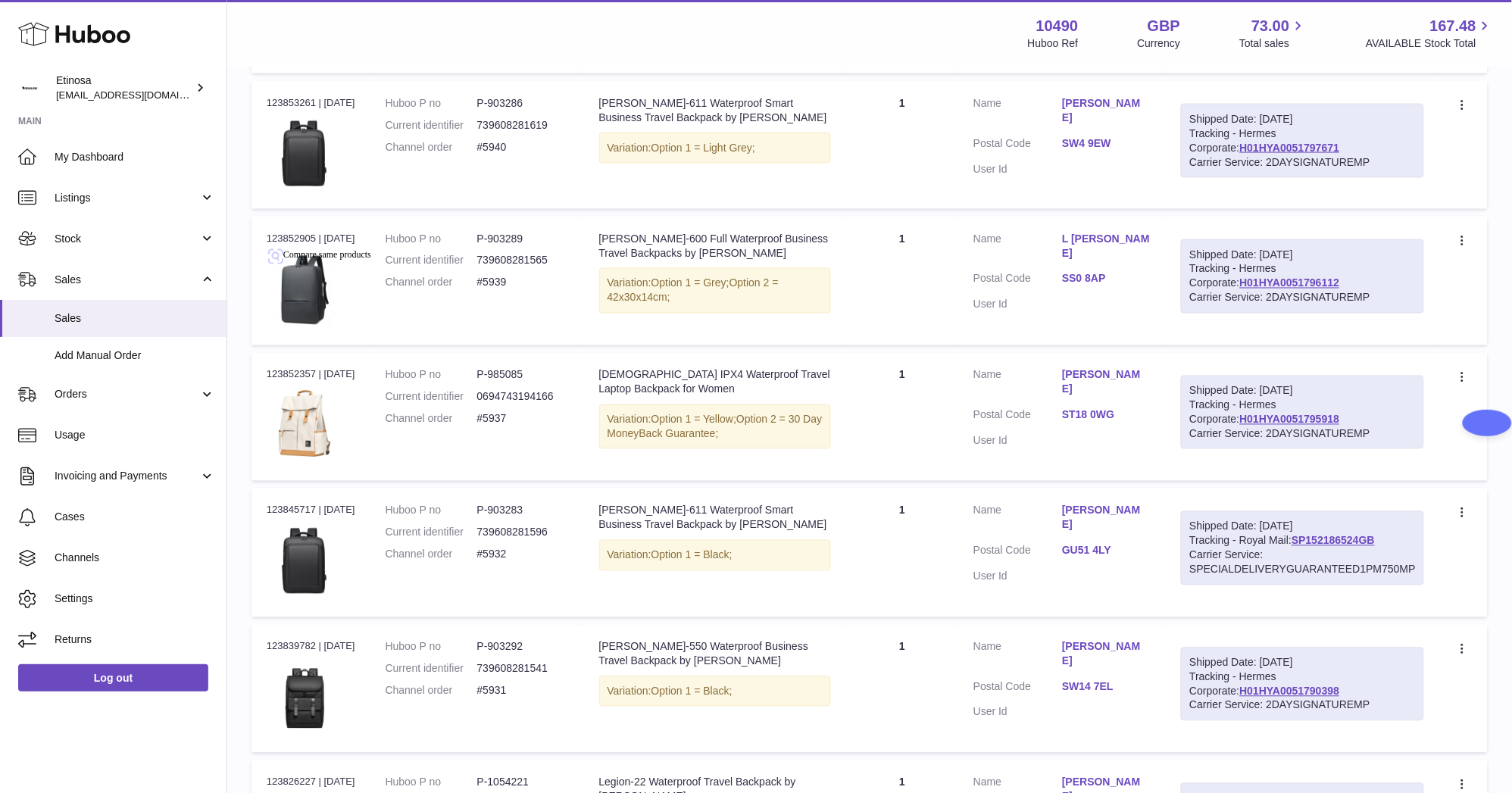
scroll to position [1074, 0]
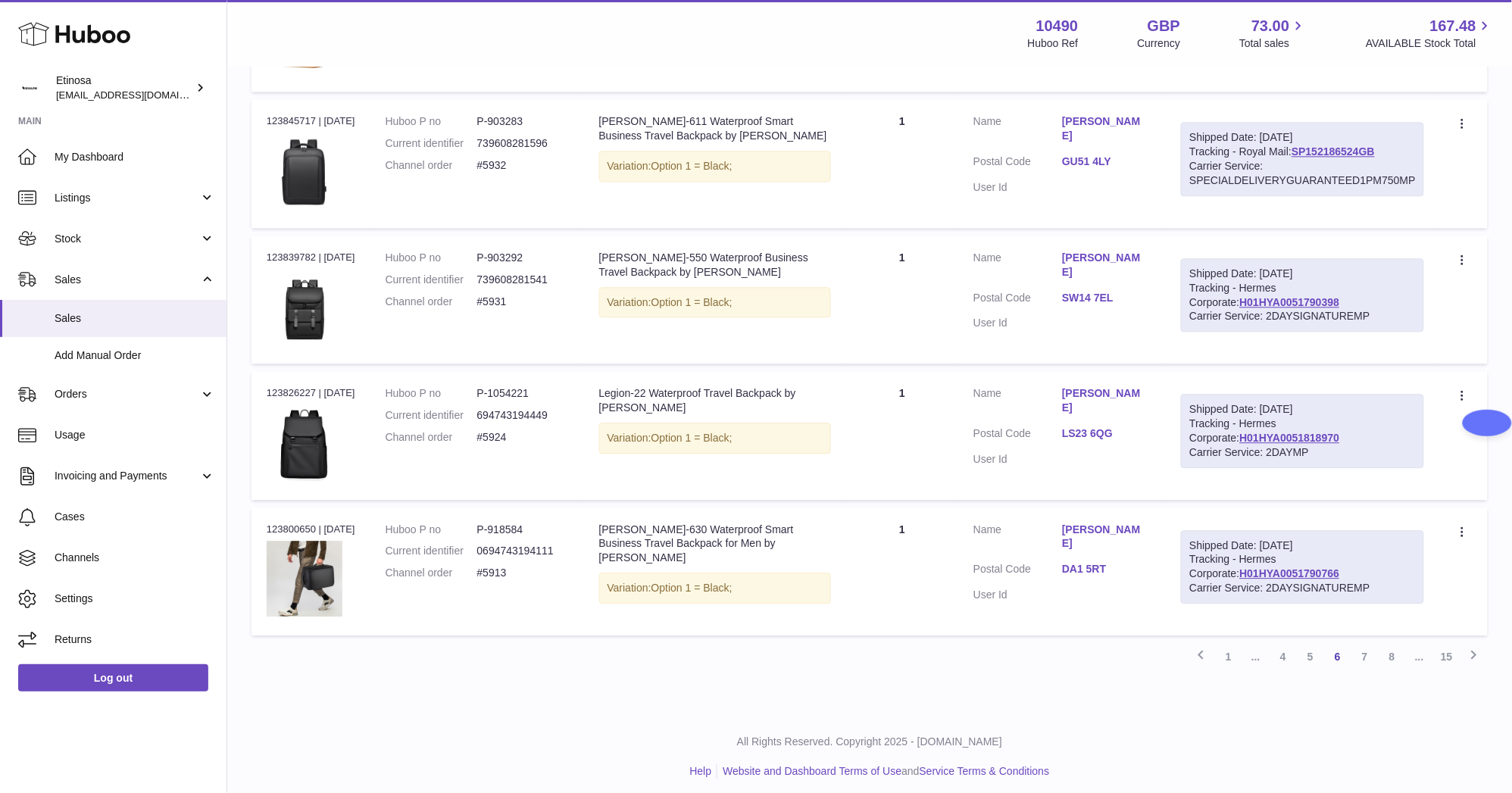
click at [880, 646] on div "Previous 1 ... 4 5 6 7 8 ... 15 Next" at bounding box center [869, 656] width 1236 height 27
click at [1339, 654] on link "6" at bounding box center [1338, 656] width 27 height 27
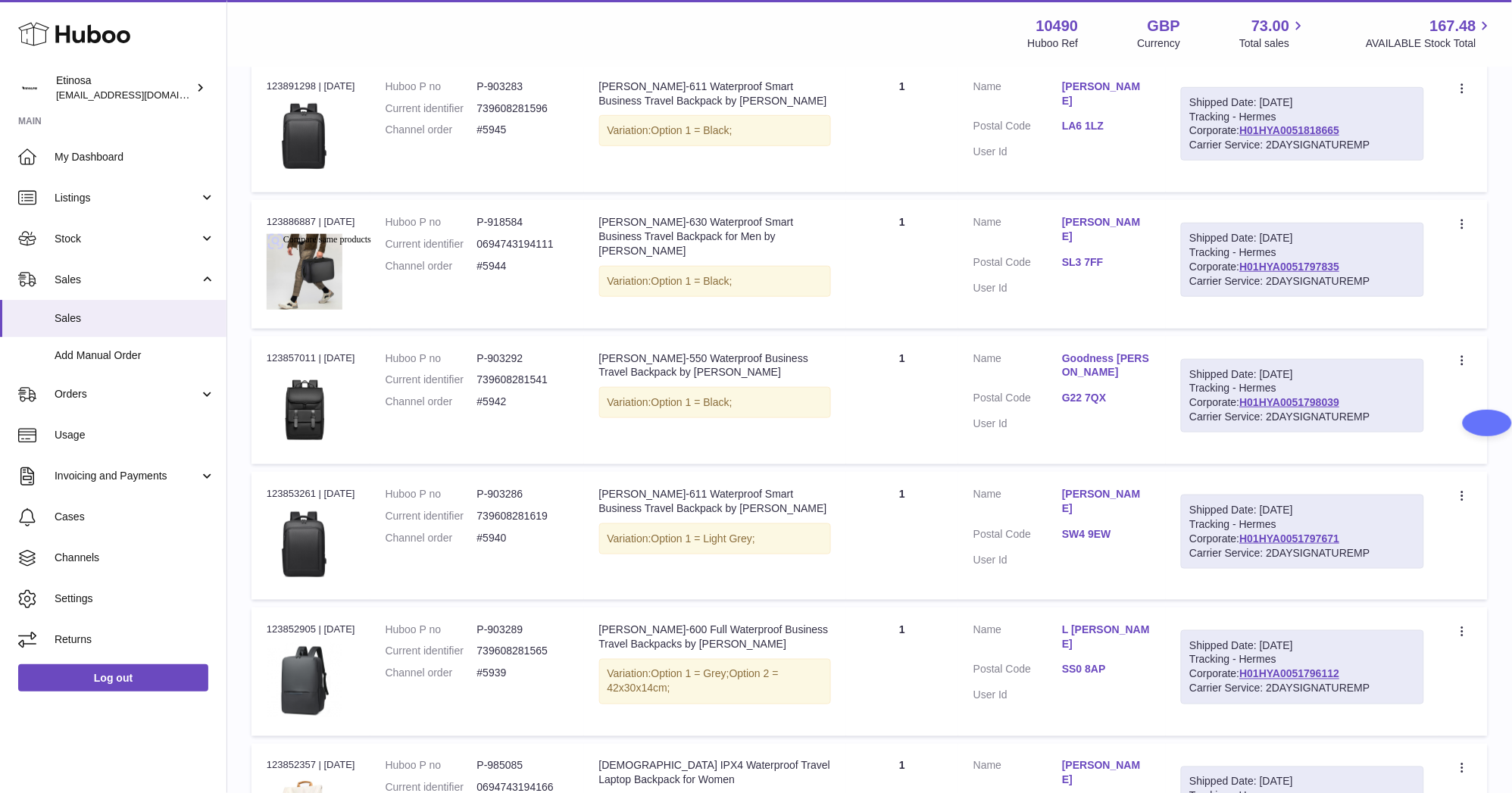
scroll to position [0, 0]
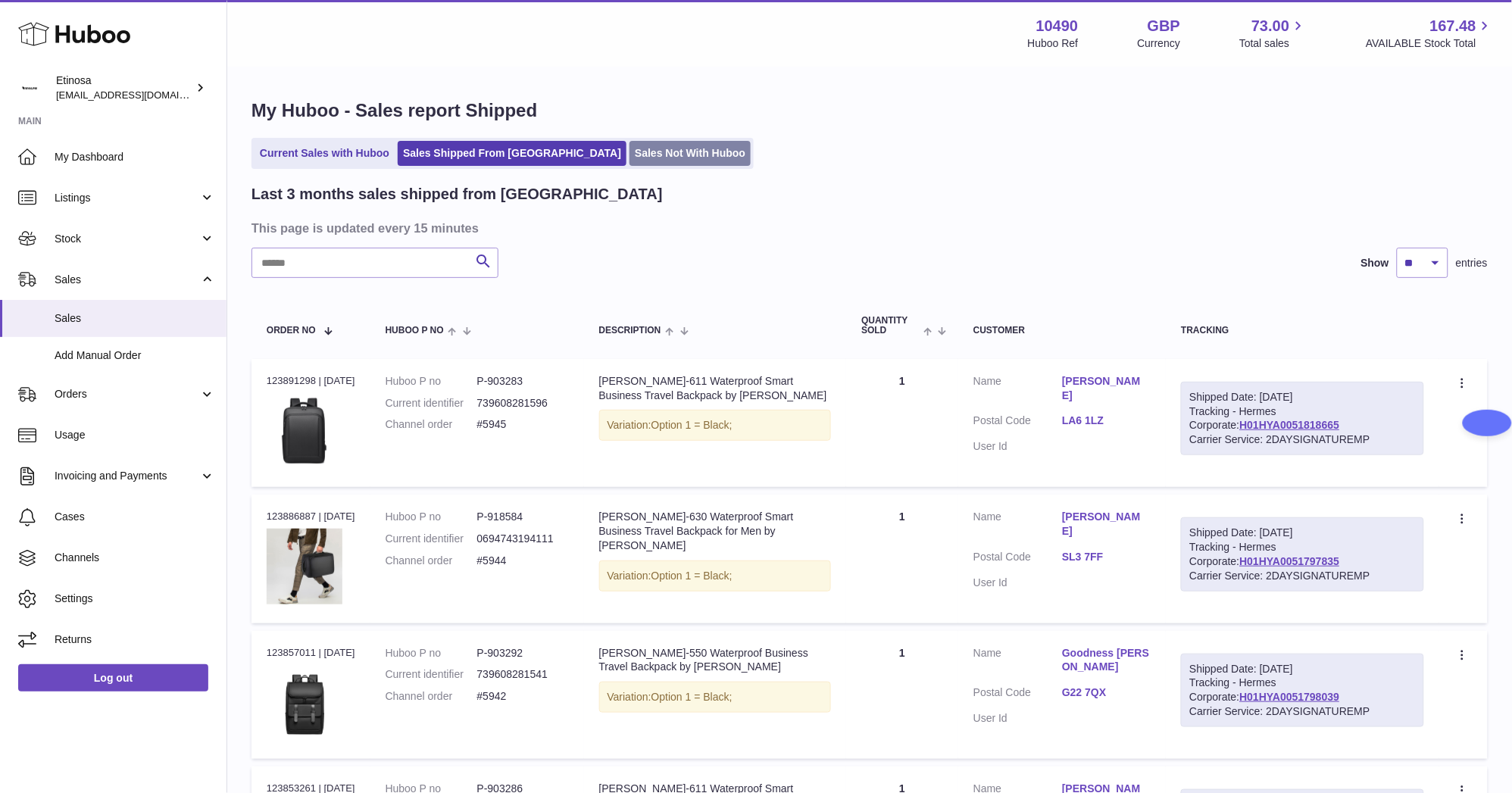
click at [630, 150] on link "Sales Not With Huboo" at bounding box center [689, 154] width 121 height 25
